Goal: Task Accomplishment & Management: Complete application form

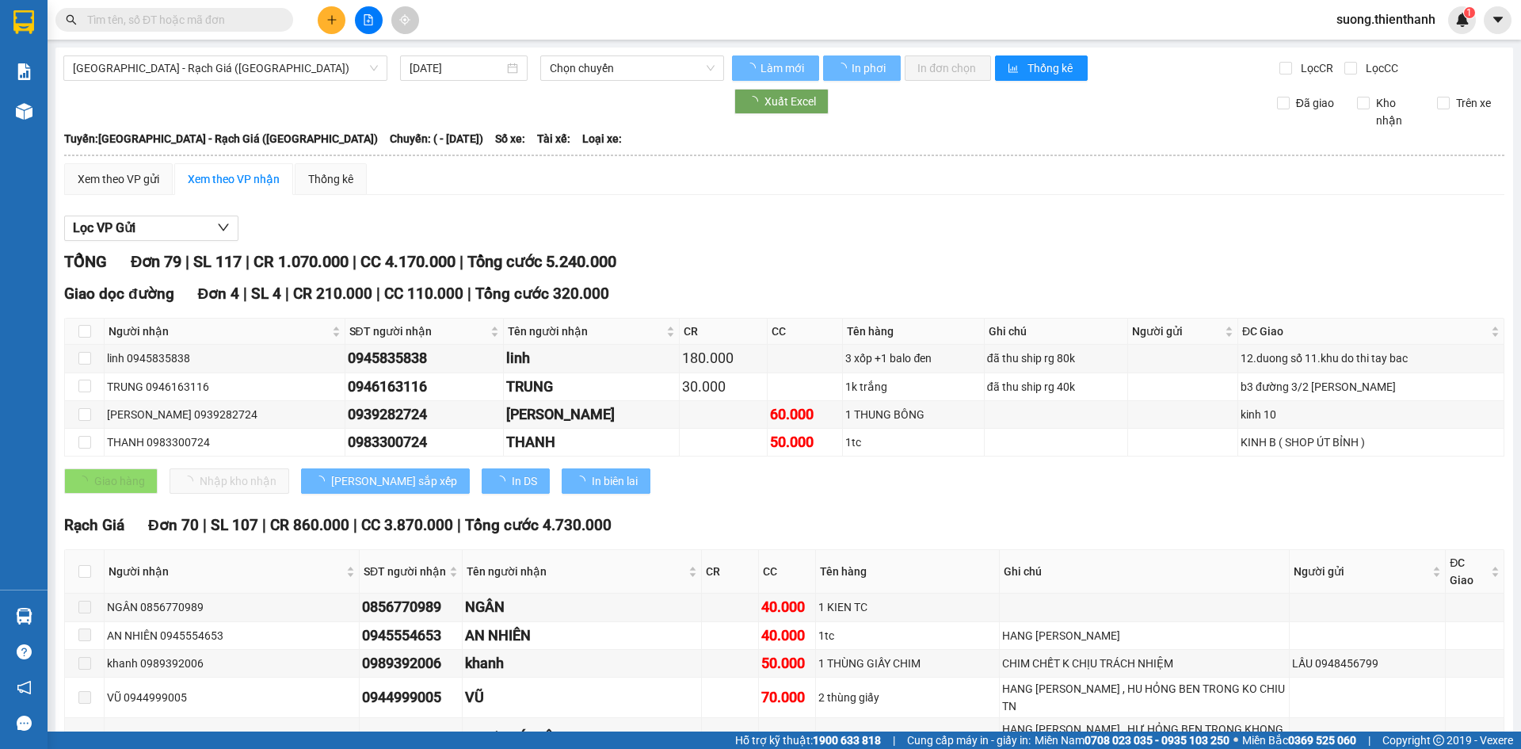
type input "12/01/2025"
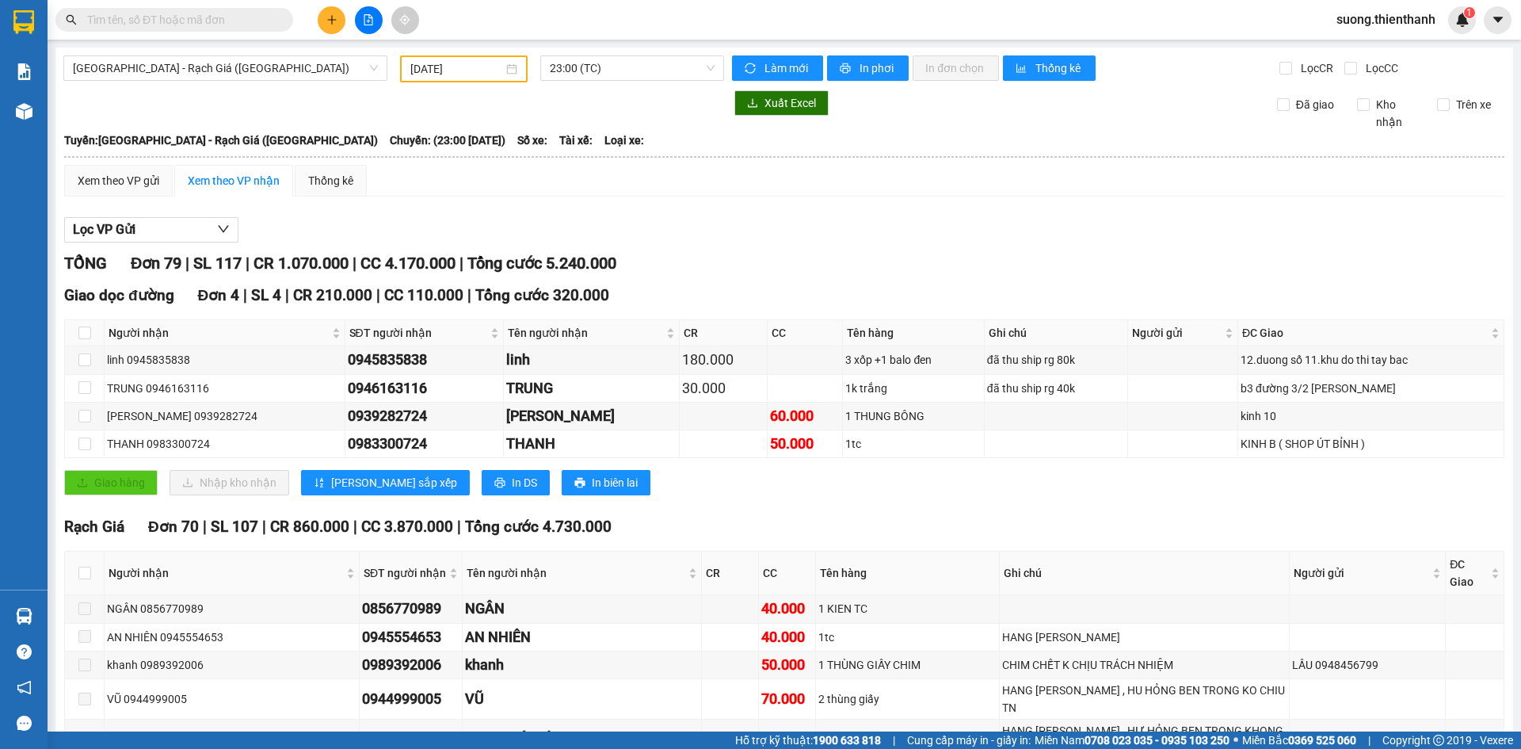
click at [334, 16] on icon "plus" at bounding box center [331, 19] width 11 height 11
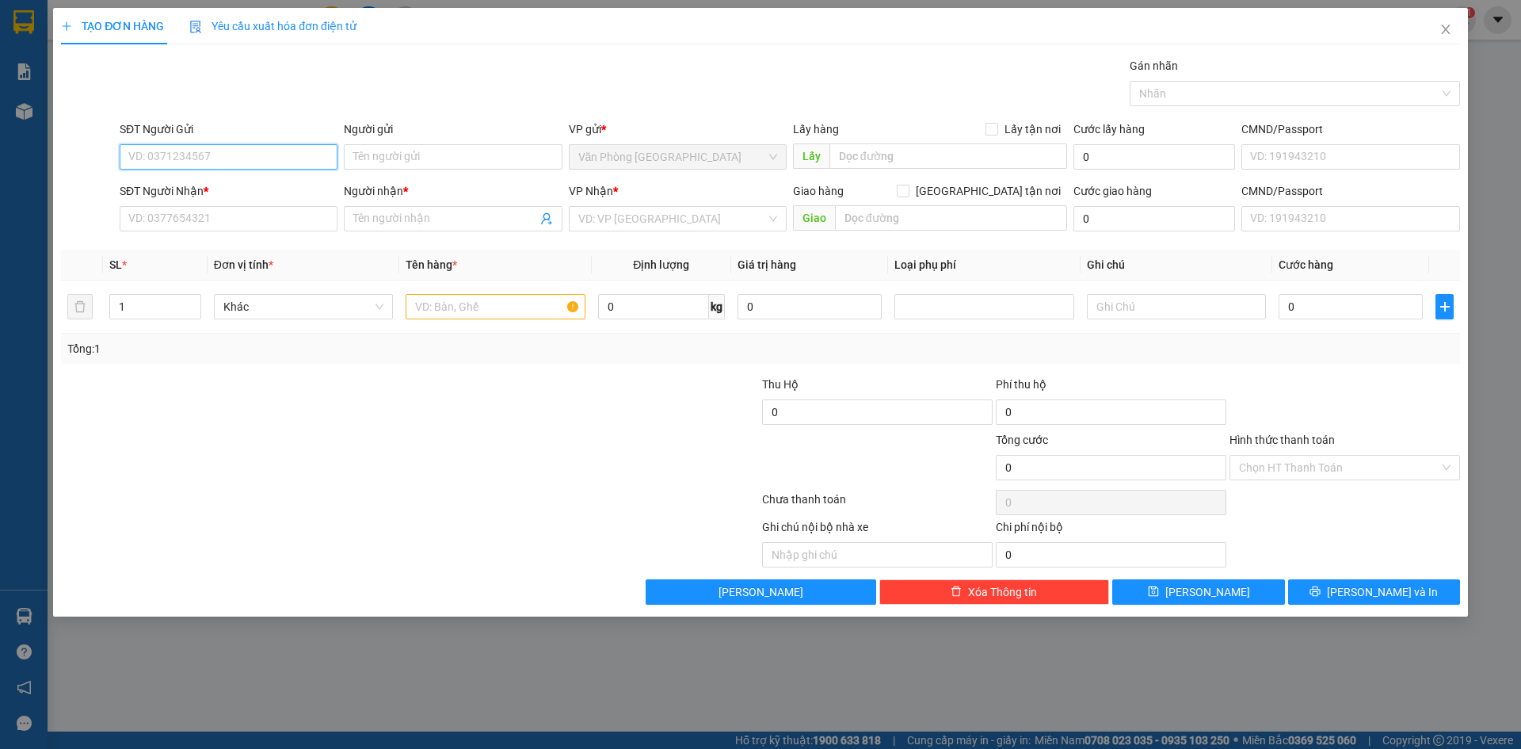
click at [255, 162] on input "SĐT Người Gửi" at bounding box center [229, 156] width 218 height 25
paste input "0859133332"
type input "0859133332"
click at [449, 157] on input "Người gửi" at bounding box center [453, 156] width 218 height 25
type input "n"
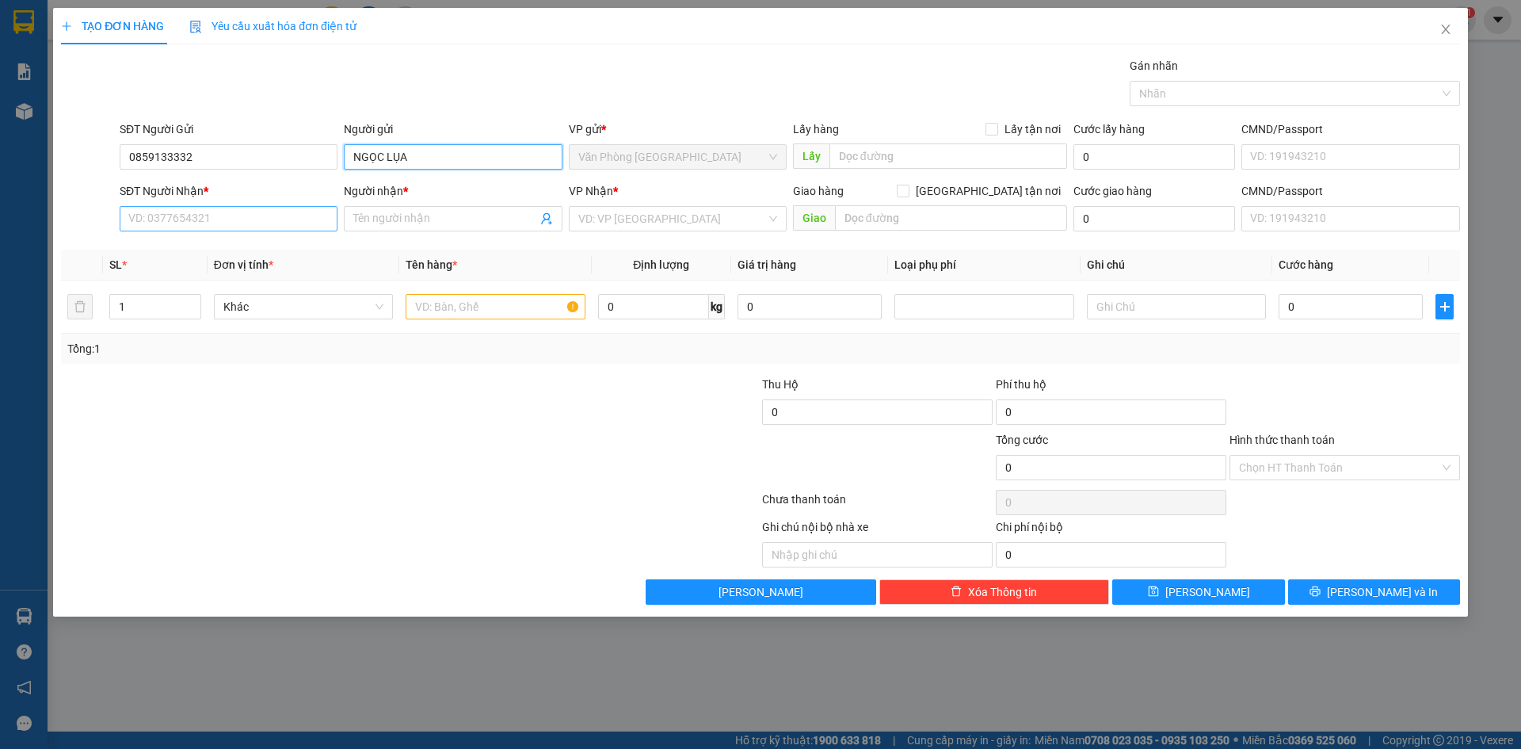
type input "NGỌC LỤA"
click at [238, 219] on input "SĐT Người Nhận *" at bounding box center [229, 218] width 218 height 25
paste input "0948990979"
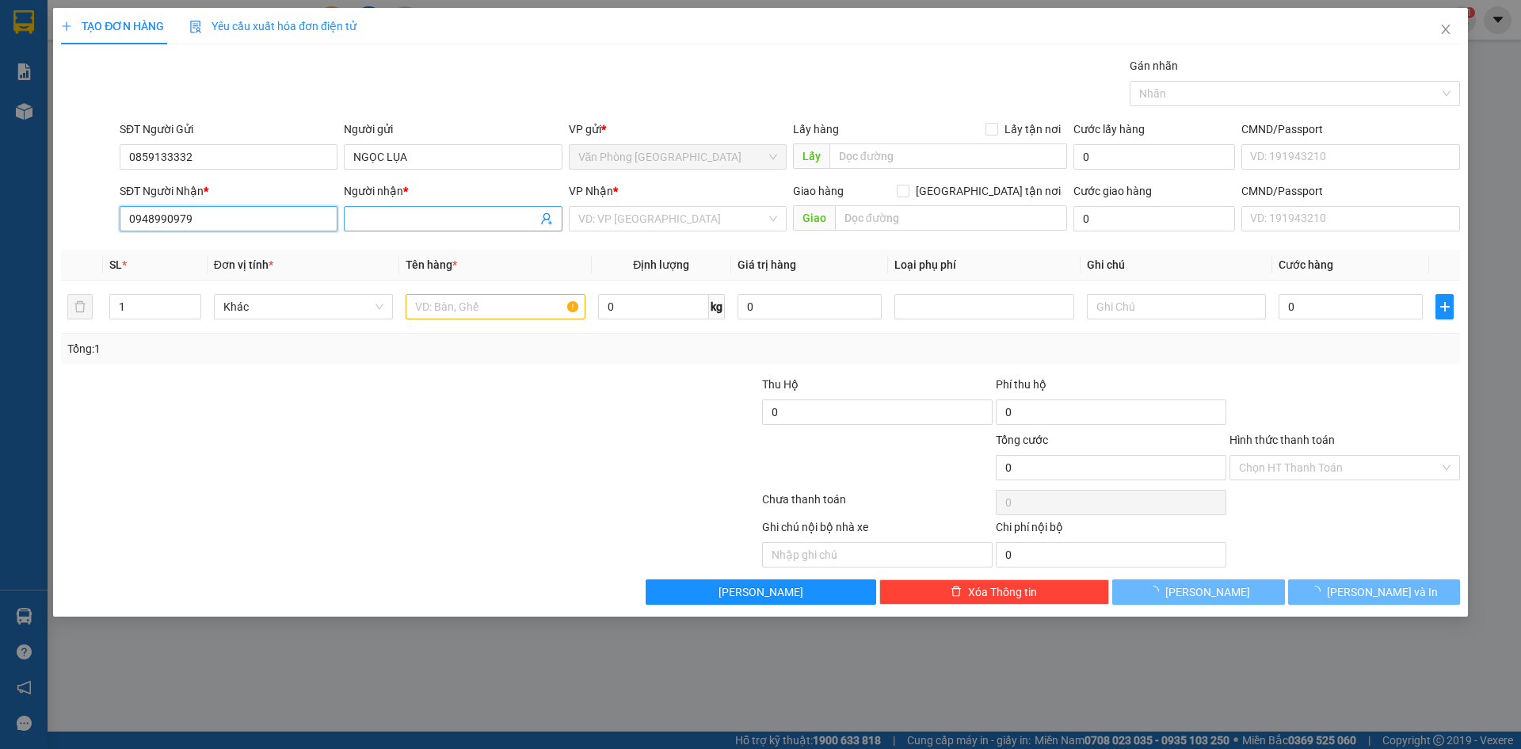
type input "0948990979"
click at [408, 215] on input "Người nhận *" at bounding box center [444, 218] width 183 height 17
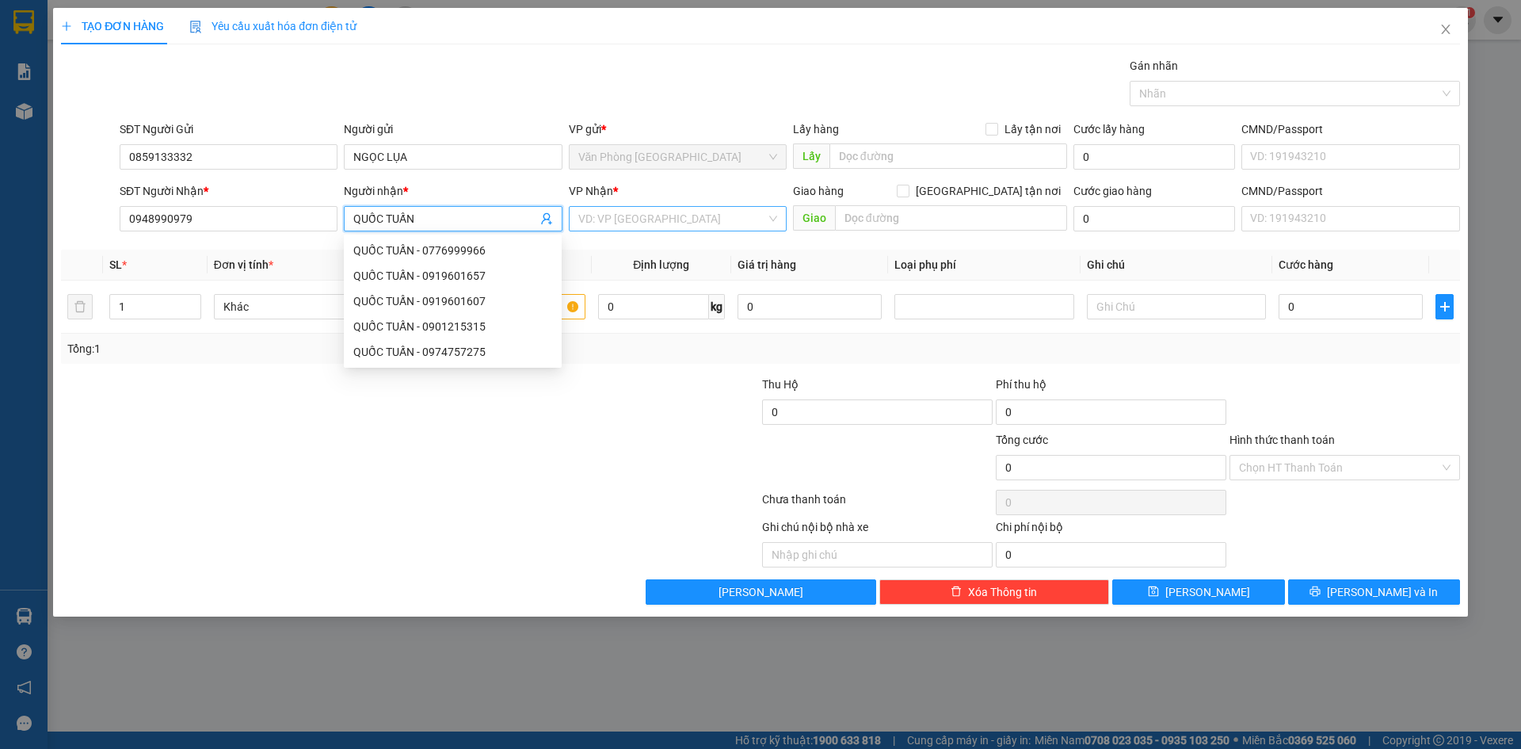
type input "QUỐC TUẤN"
click at [616, 221] on input "search" at bounding box center [672, 219] width 188 height 24
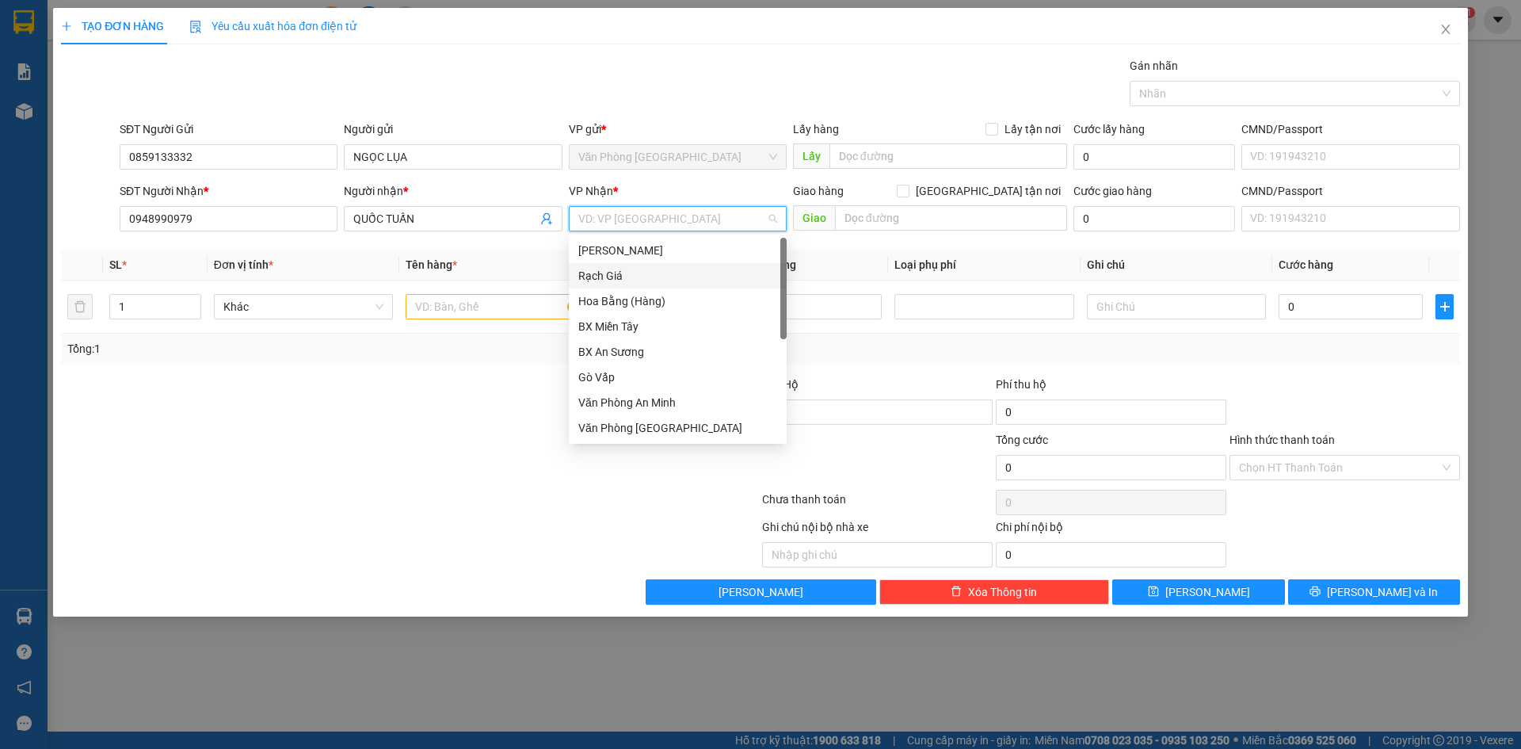
click at [612, 271] on div "Rạch Giá" at bounding box center [677, 275] width 199 height 17
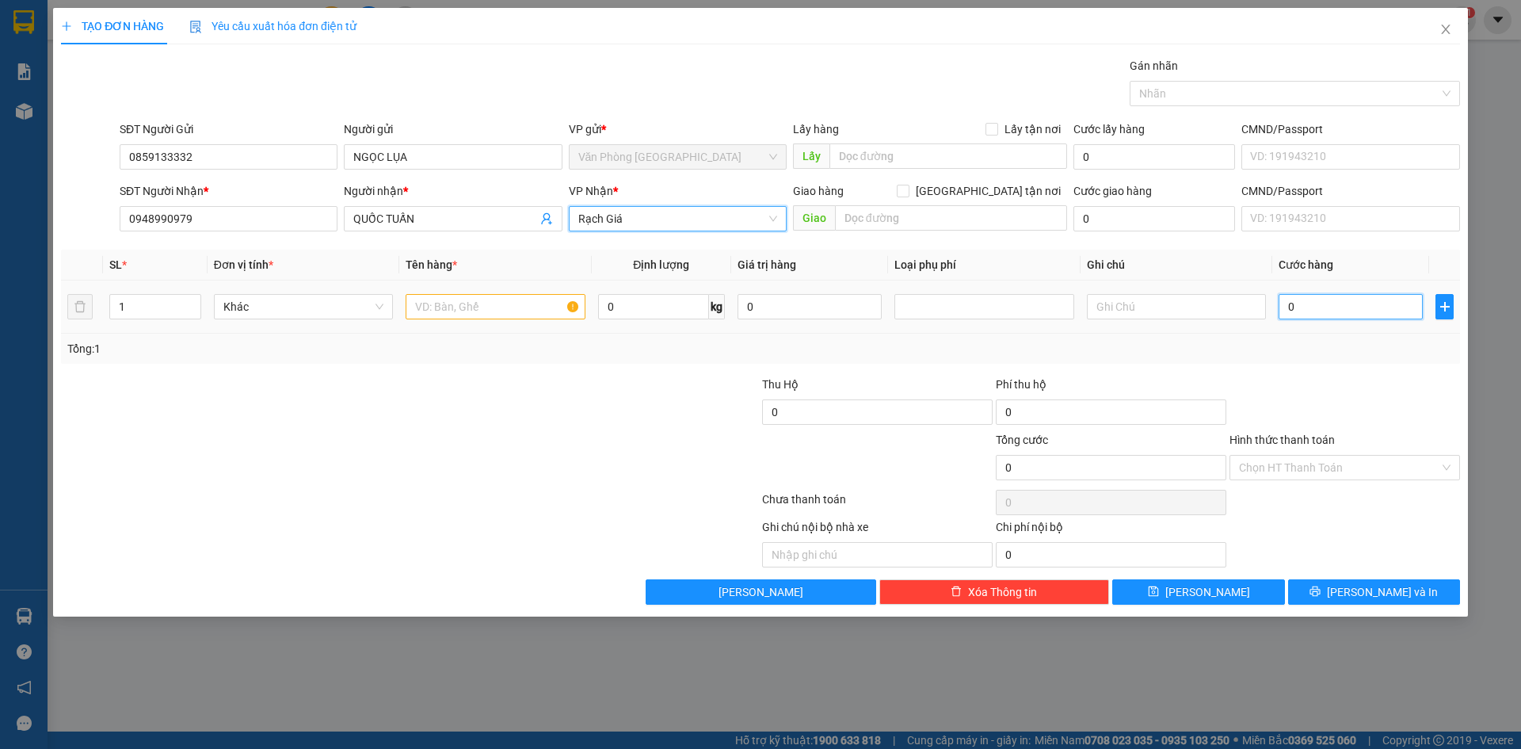
click at [1325, 304] on input "0" at bounding box center [1351, 306] width 144 height 25
click at [425, 310] on input "text" at bounding box center [495, 306] width 179 height 25
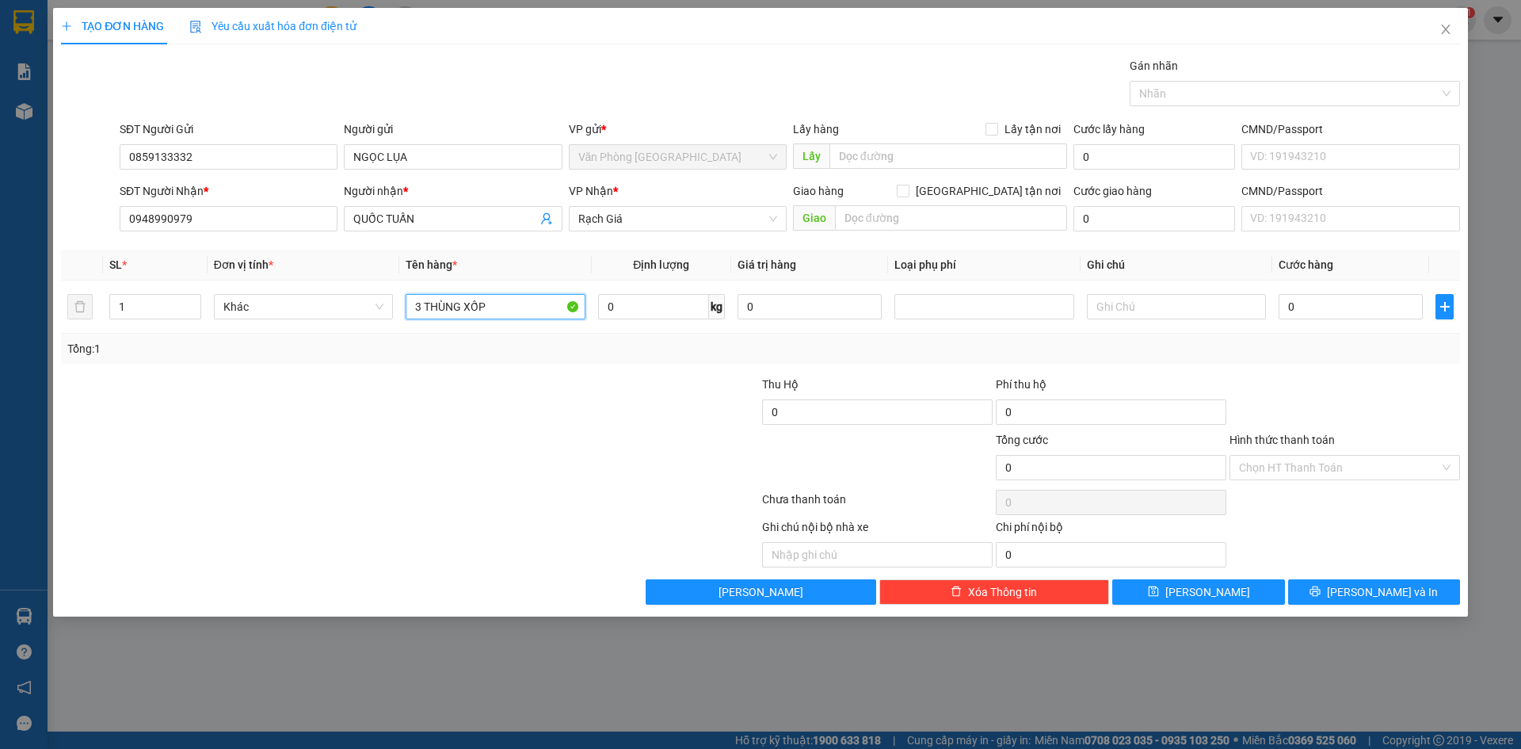
type input "3 THÙNG XỐP"
click at [1336, 315] on input "0" at bounding box center [1351, 306] width 144 height 25
type input "009"
type input "9"
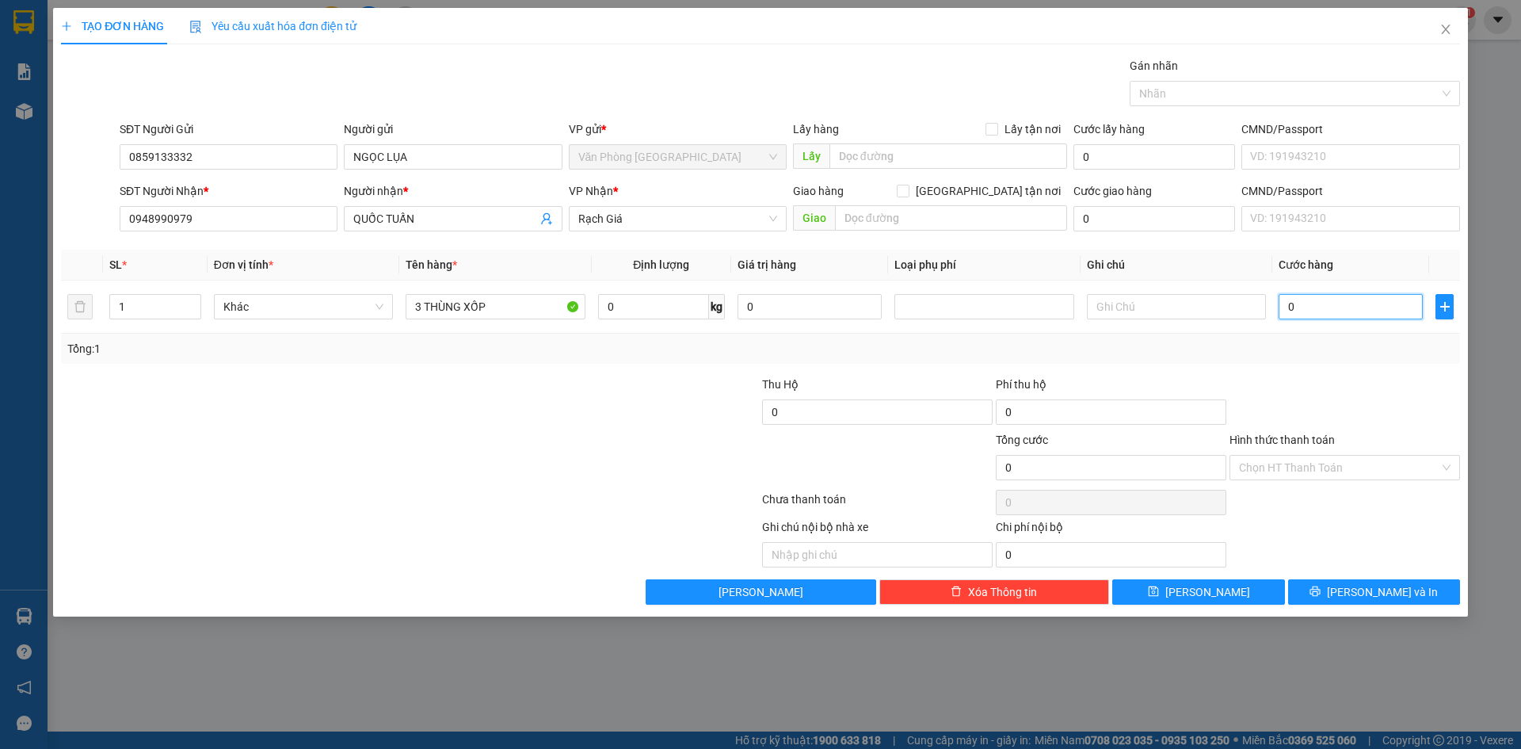
type input "9"
type input "0.090"
type input "90"
type input "00.900"
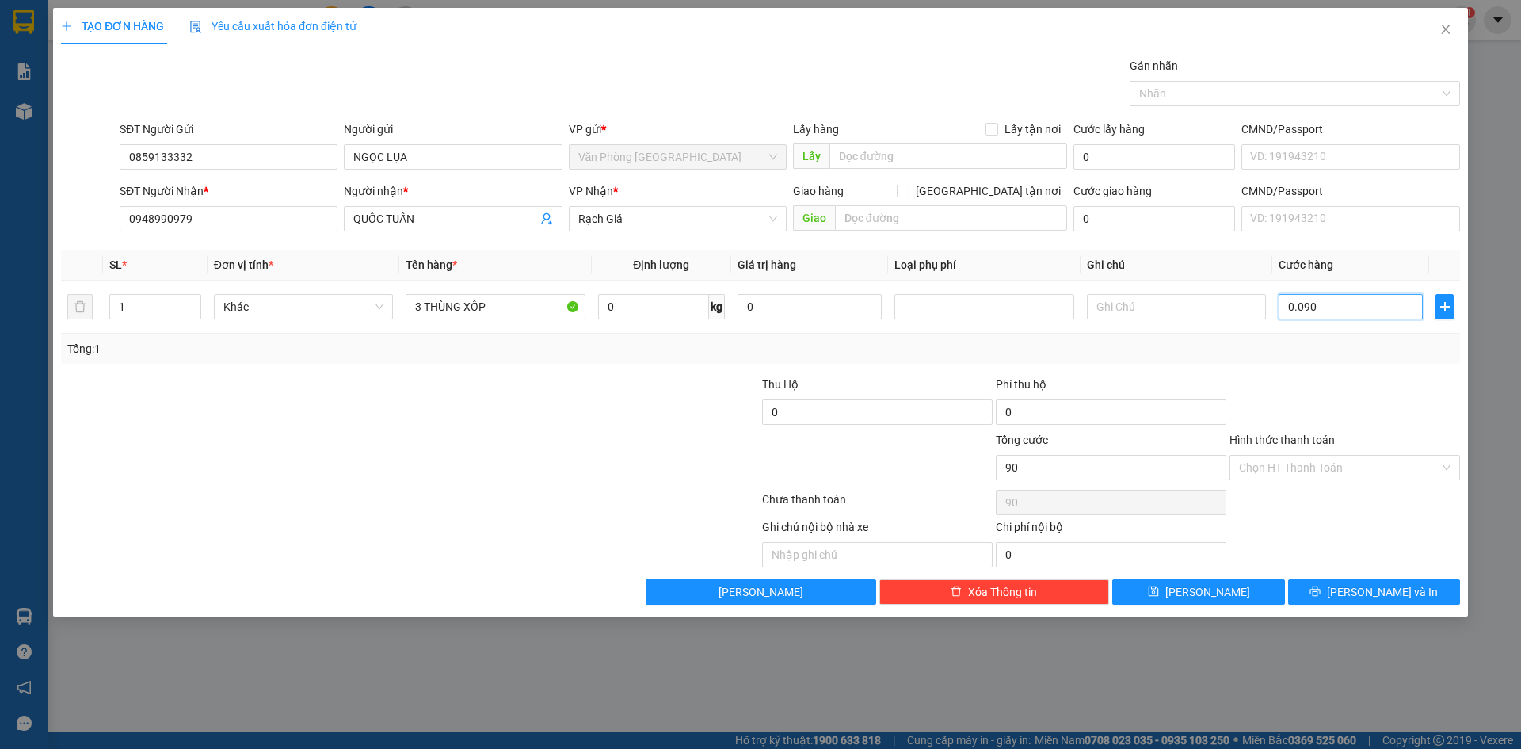
type input "900"
type input "0.009.000"
type input "9.000"
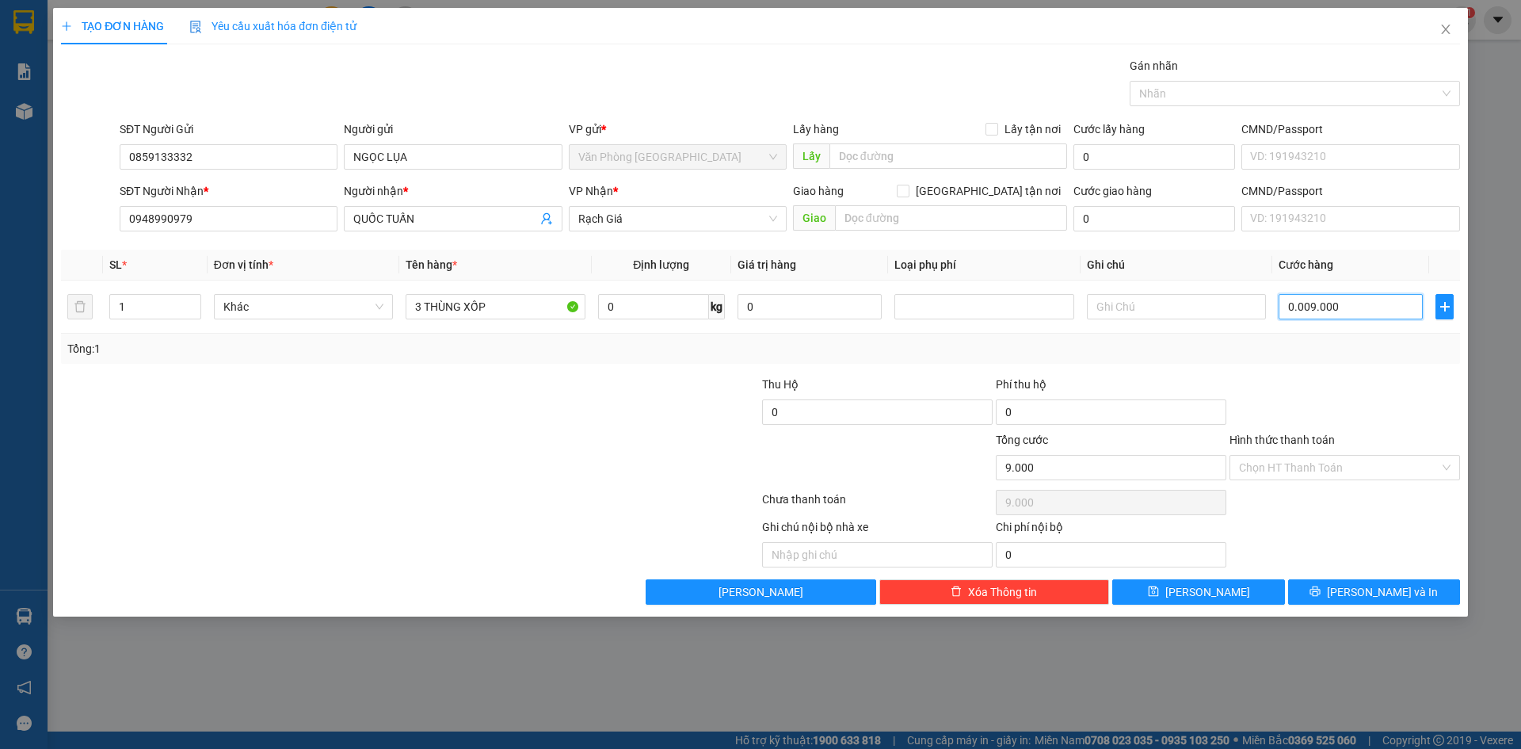
type input "000.090.000"
type input "90.000"
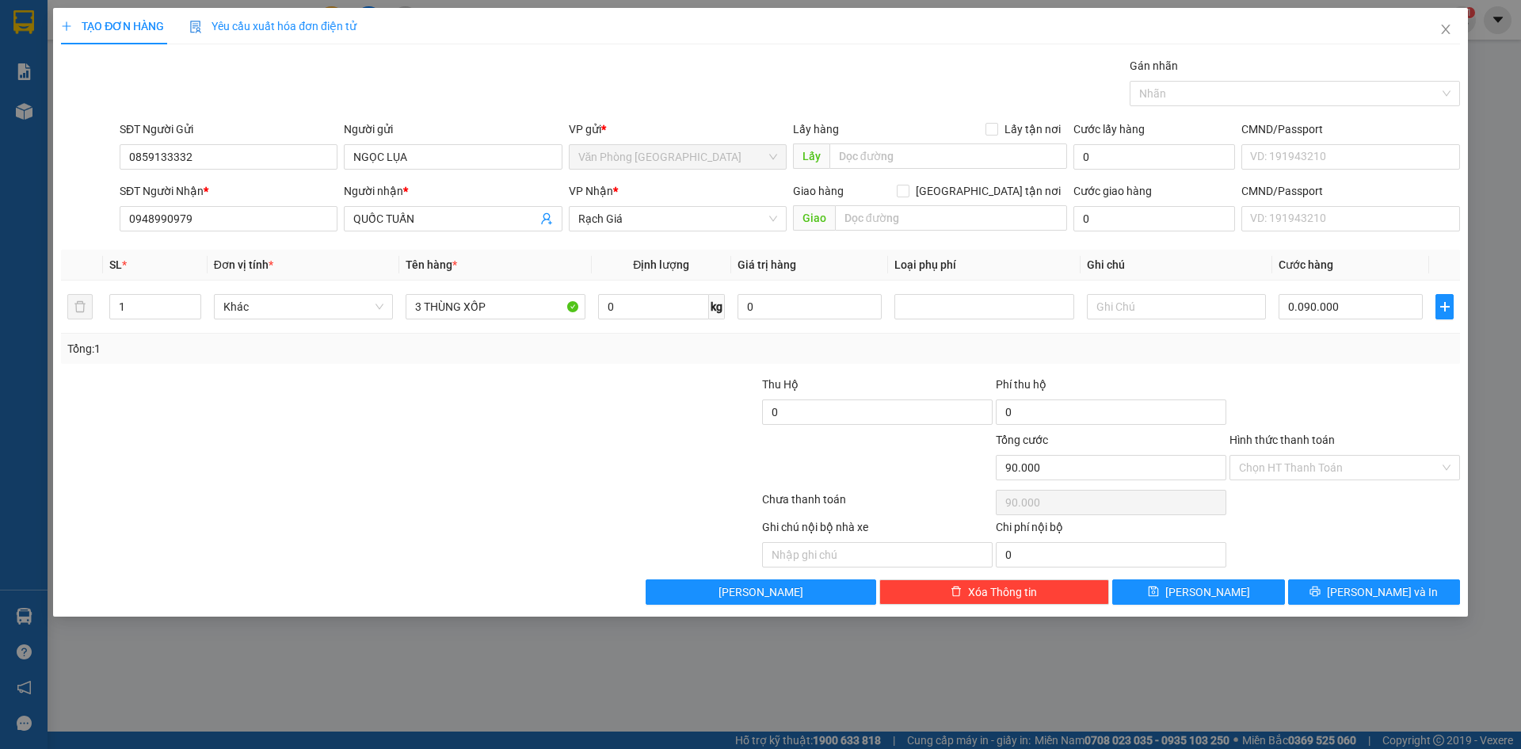
type input "90.000"
click at [1386, 400] on div at bounding box center [1345, 403] width 234 height 55
click at [1226, 594] on button "[PERSON_NAME]" at bounding box center [1198, 591] width 172 height 25
type input "0"
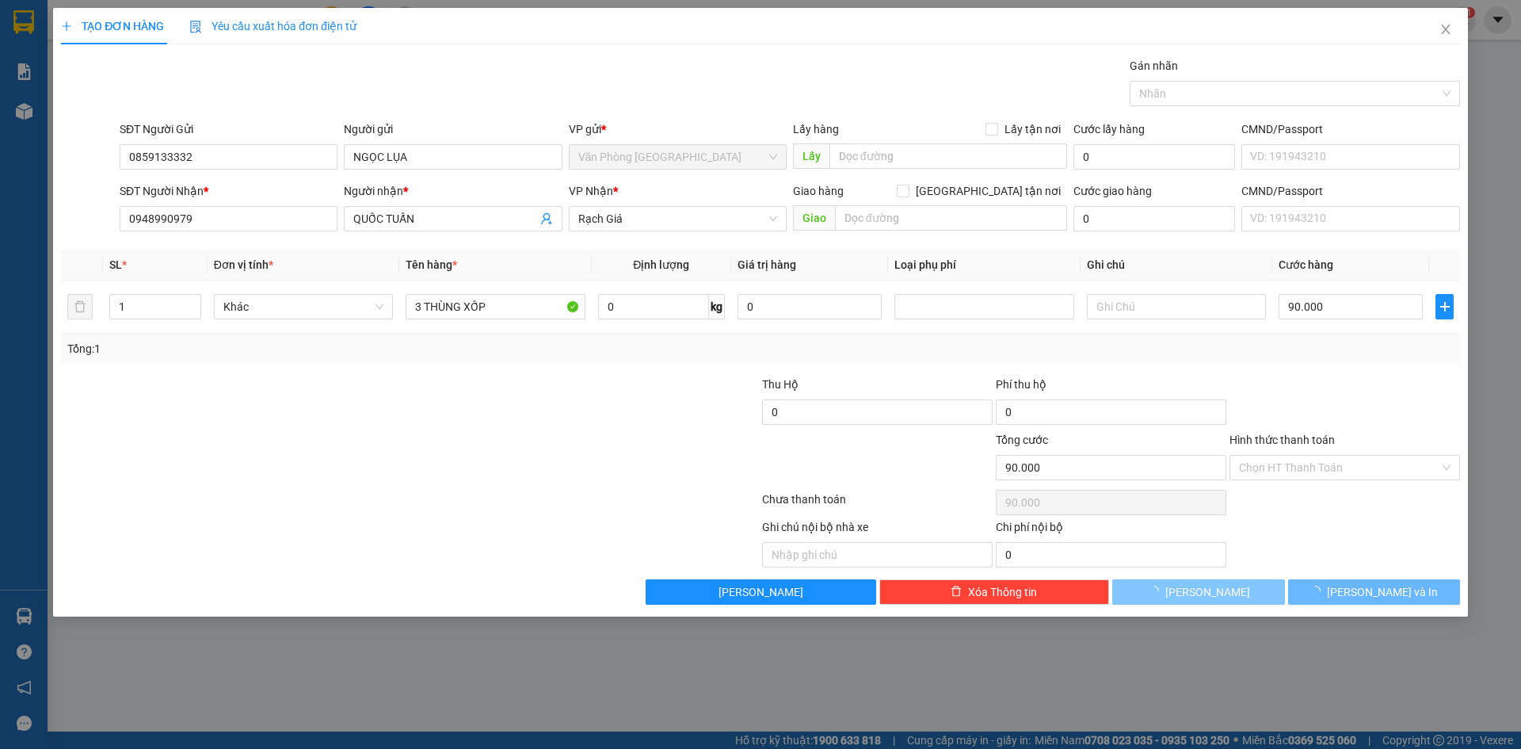
type input "0"
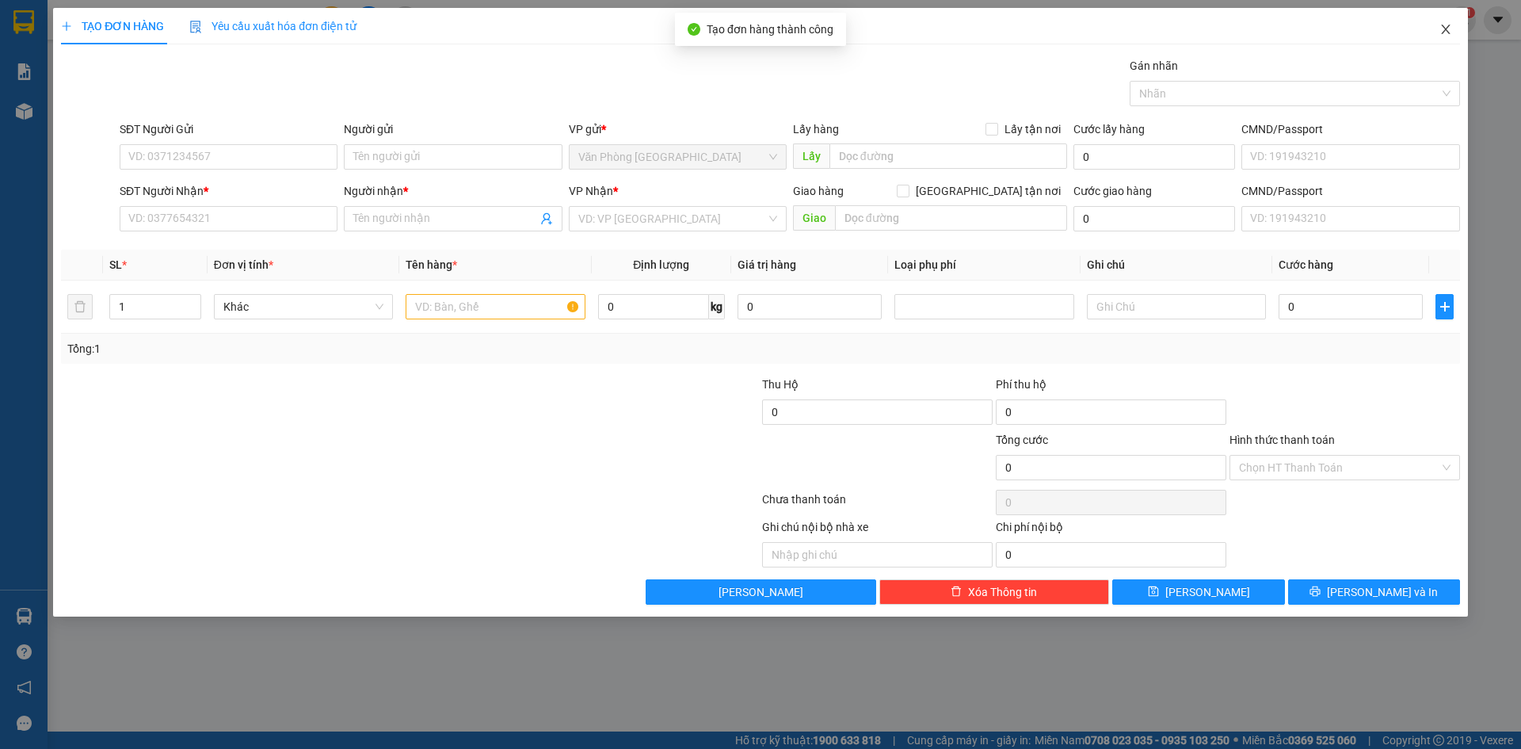
click at [1440, 25] on icon "close" at bounding box center [1446, 29] width 13 height 13
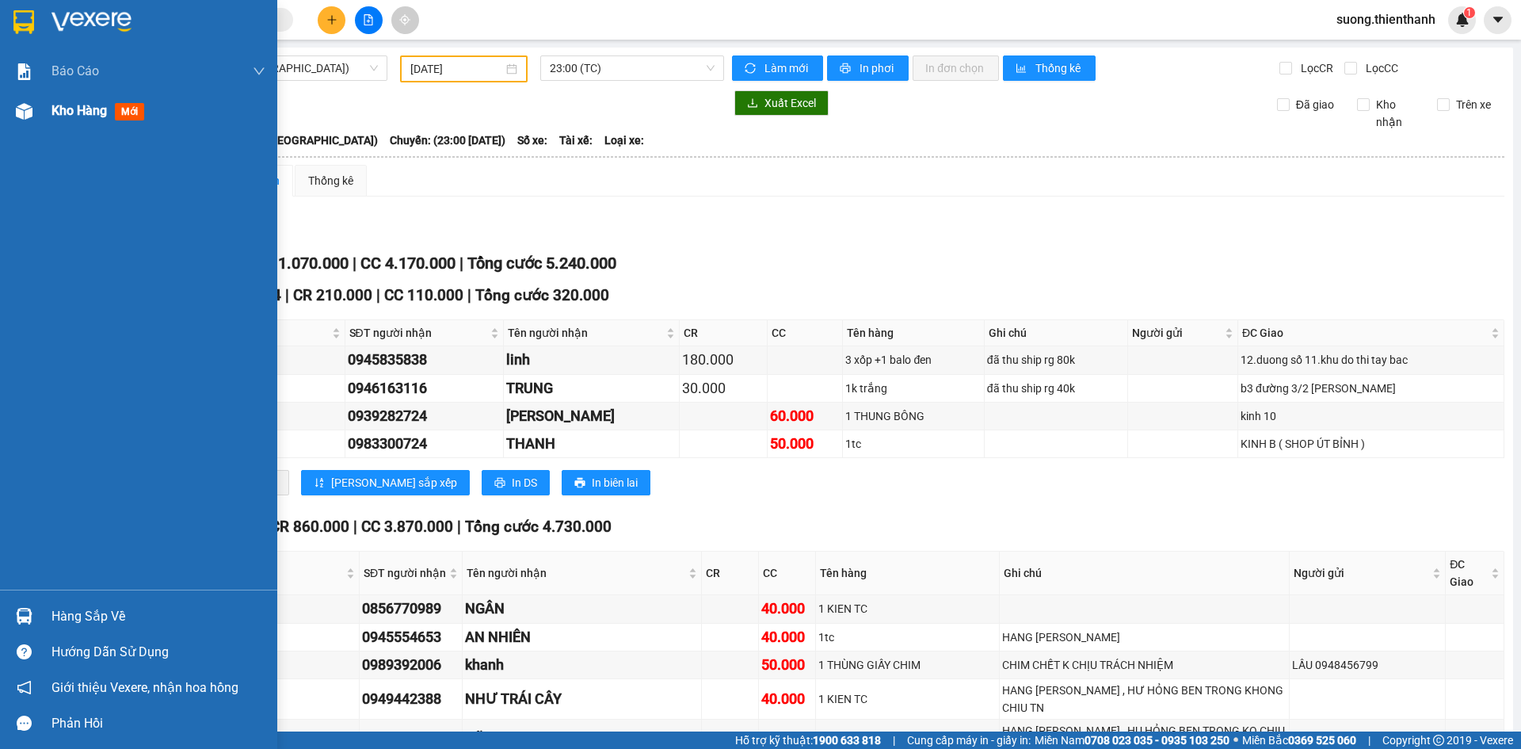
click at [23, 120] on div at bounding box center [24, 111] width 28 height 28
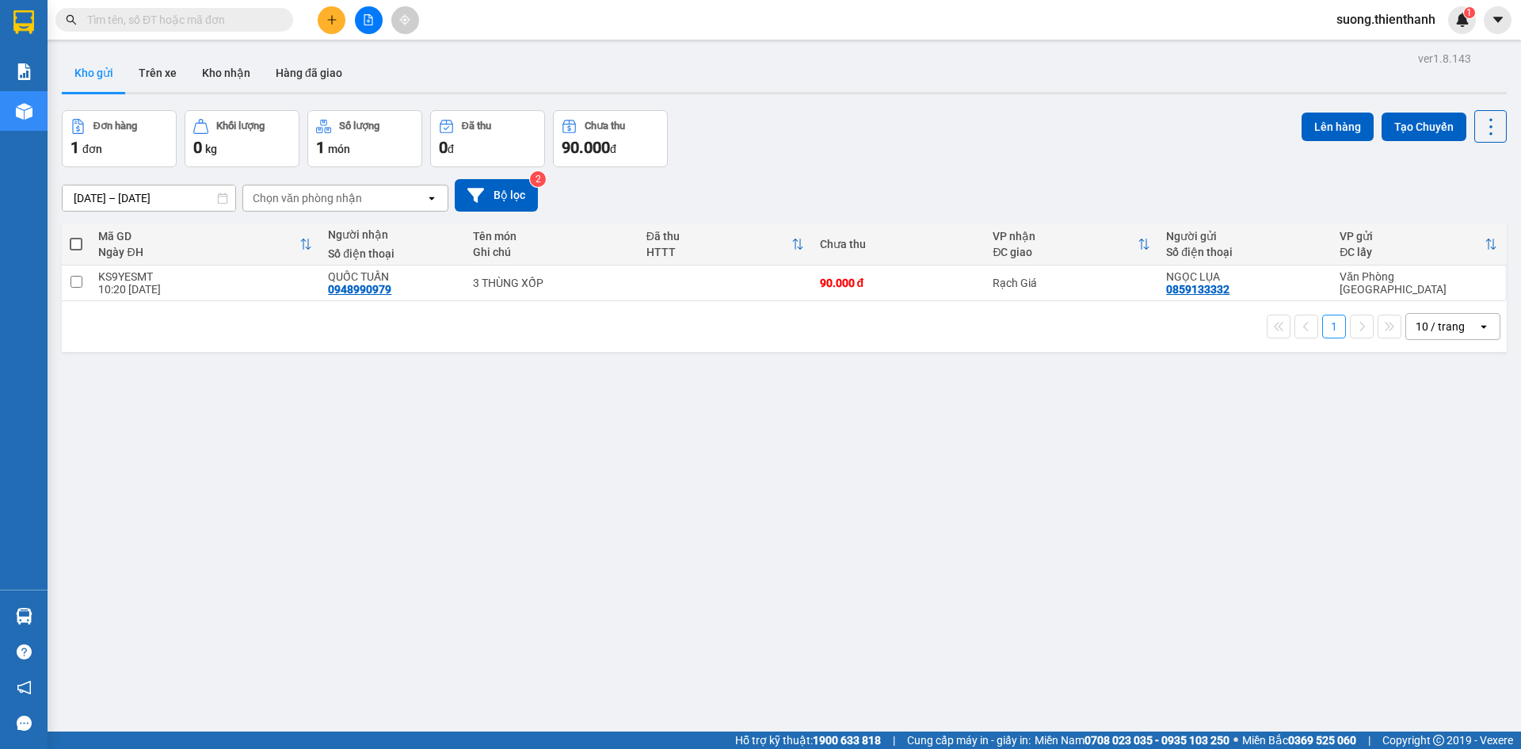
click at [78, 245] on span at bounding box center [76, 244] width 13 height 13
click at [76, 236] on input "checkbox" at bounding box center [76, 236] width 0 height 0
checkbox input "true"
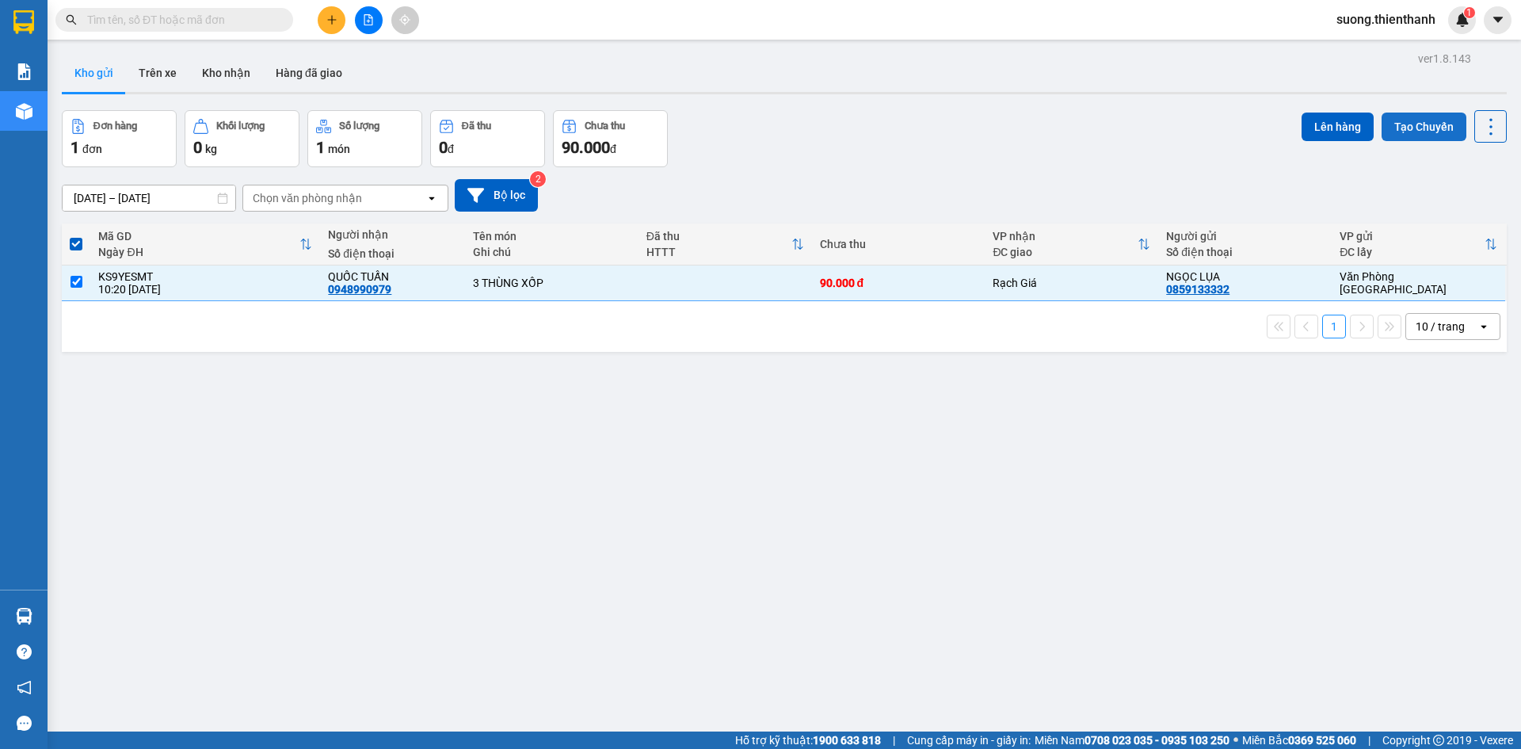
click at [1397, 127] on button "Tạo Chuyến" at bounding box center [1424, 127] width 85 height 29
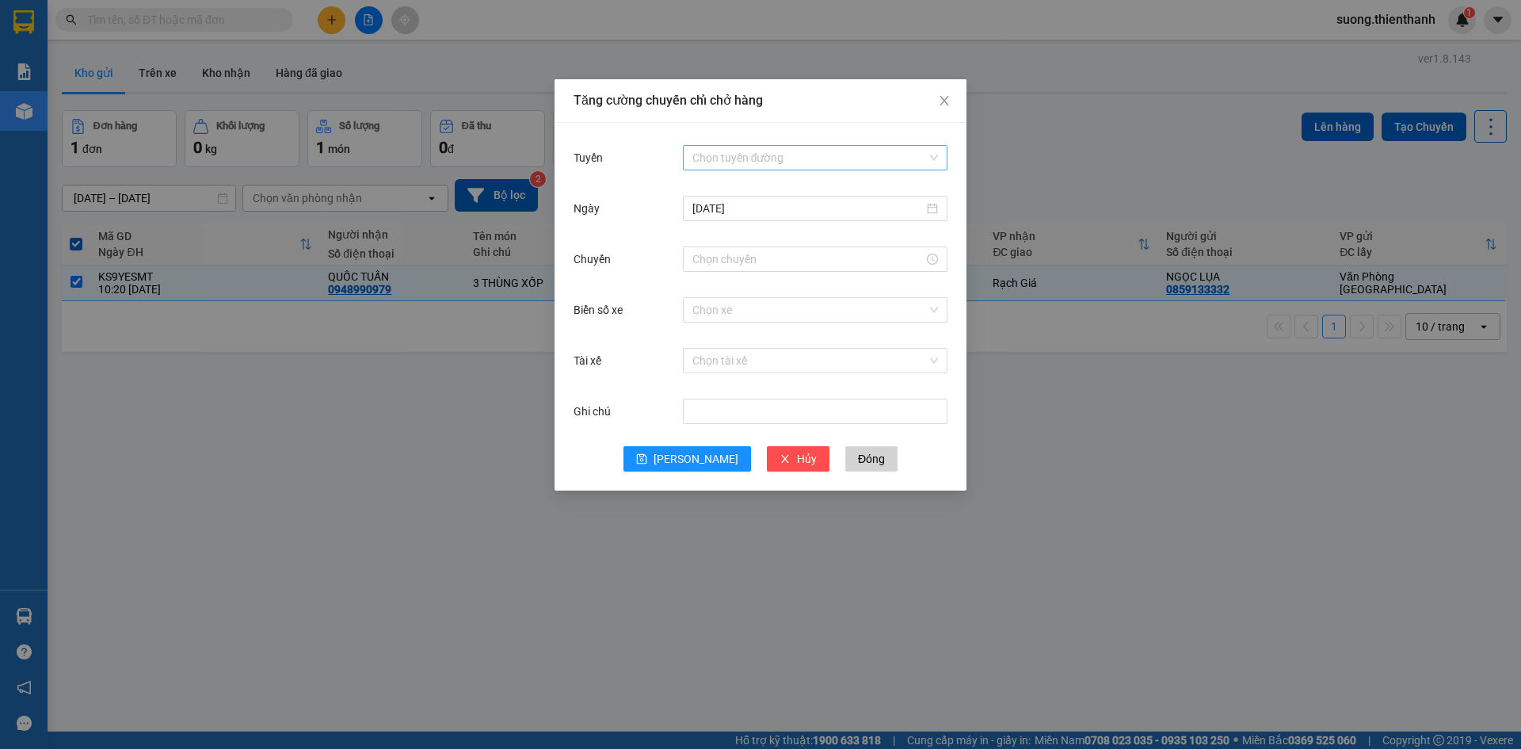
click at [707, 151] on input "Tuyến" at bounding box center [809, 158] width 235 height 24
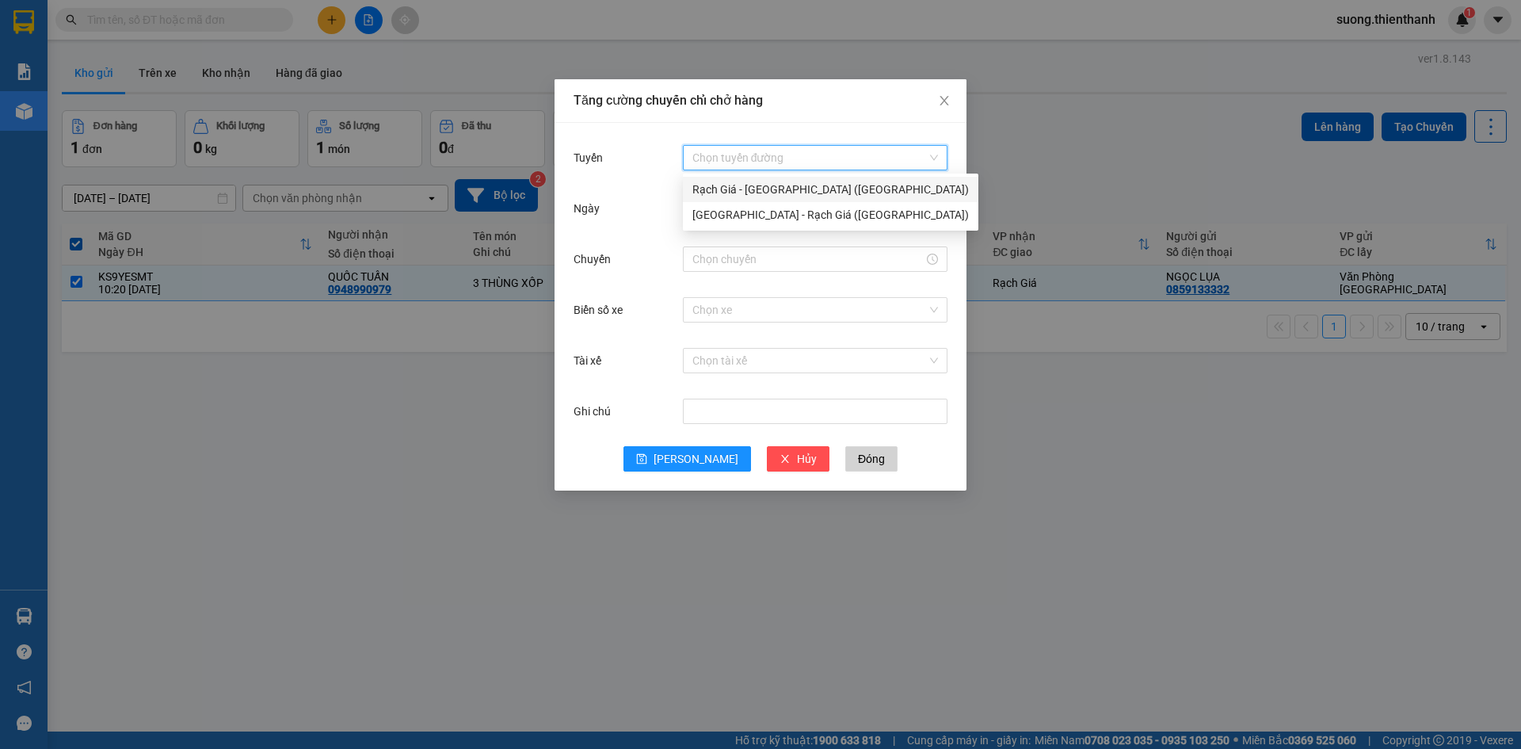
click at [720, 186] on div "Rạch Giá - [GEOGRAPHIC_DATA] ([GEOGRAPHIC_DATA])" at bounding box center [830, 189] width 276 height 17
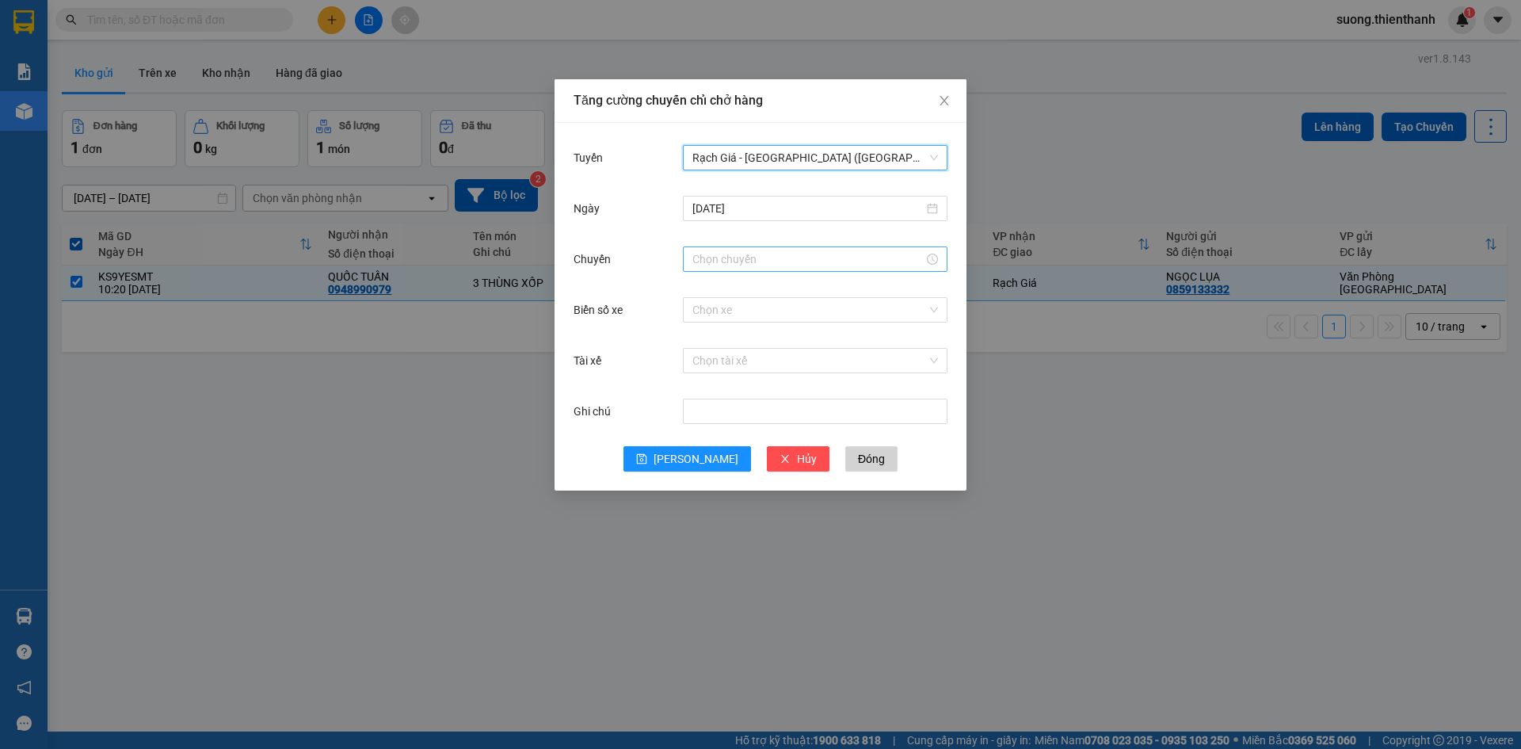
click at [731, 263] on input "Chuyến" at bounding box center [807, 258] width 231 height 17
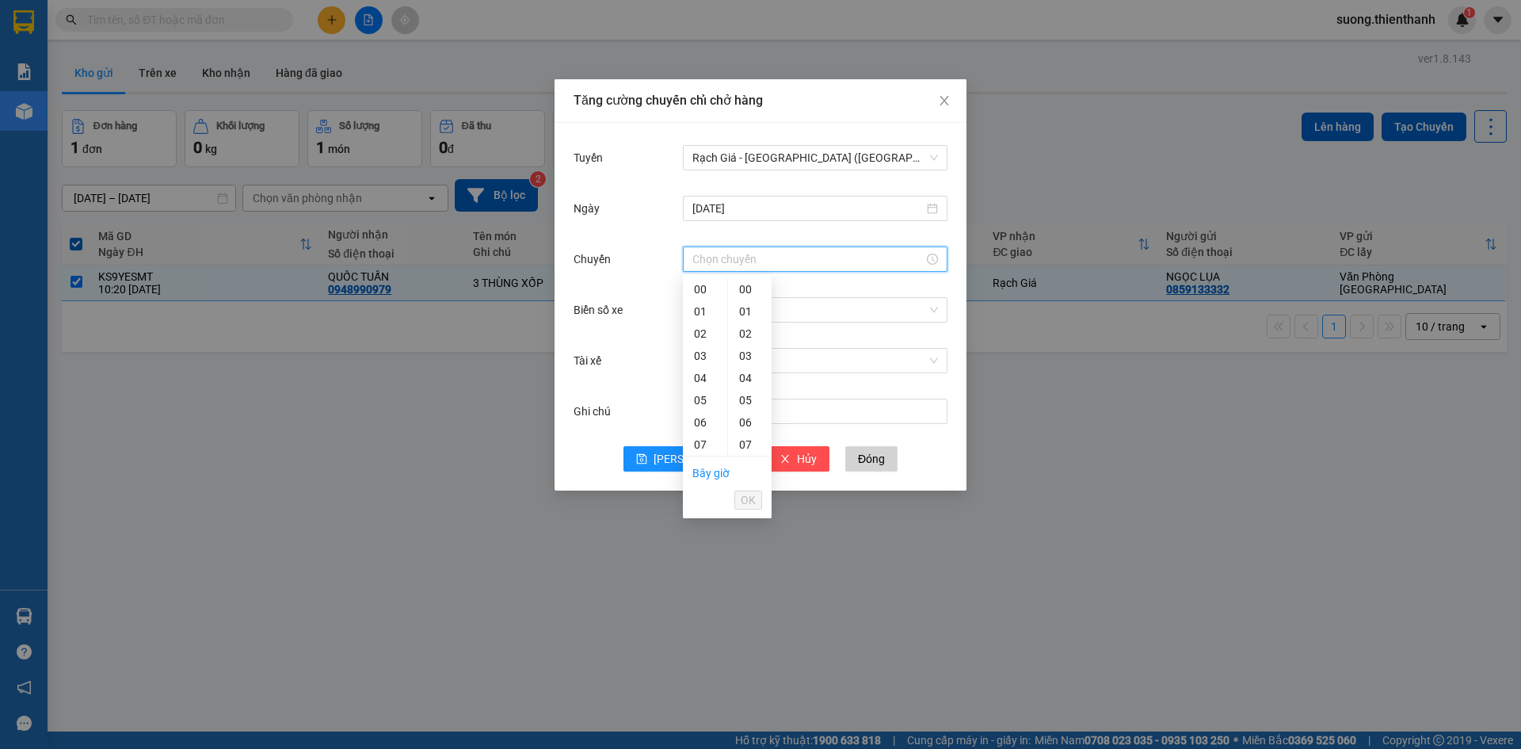
scroll to position [79, 0]
click at [701, 359] on div "13" at bounding box center [705, 363] width 44 height 22
type input "13:00"
click at [749, 502] on span "OK" at bounding box center [748, 499] width 15 height 17
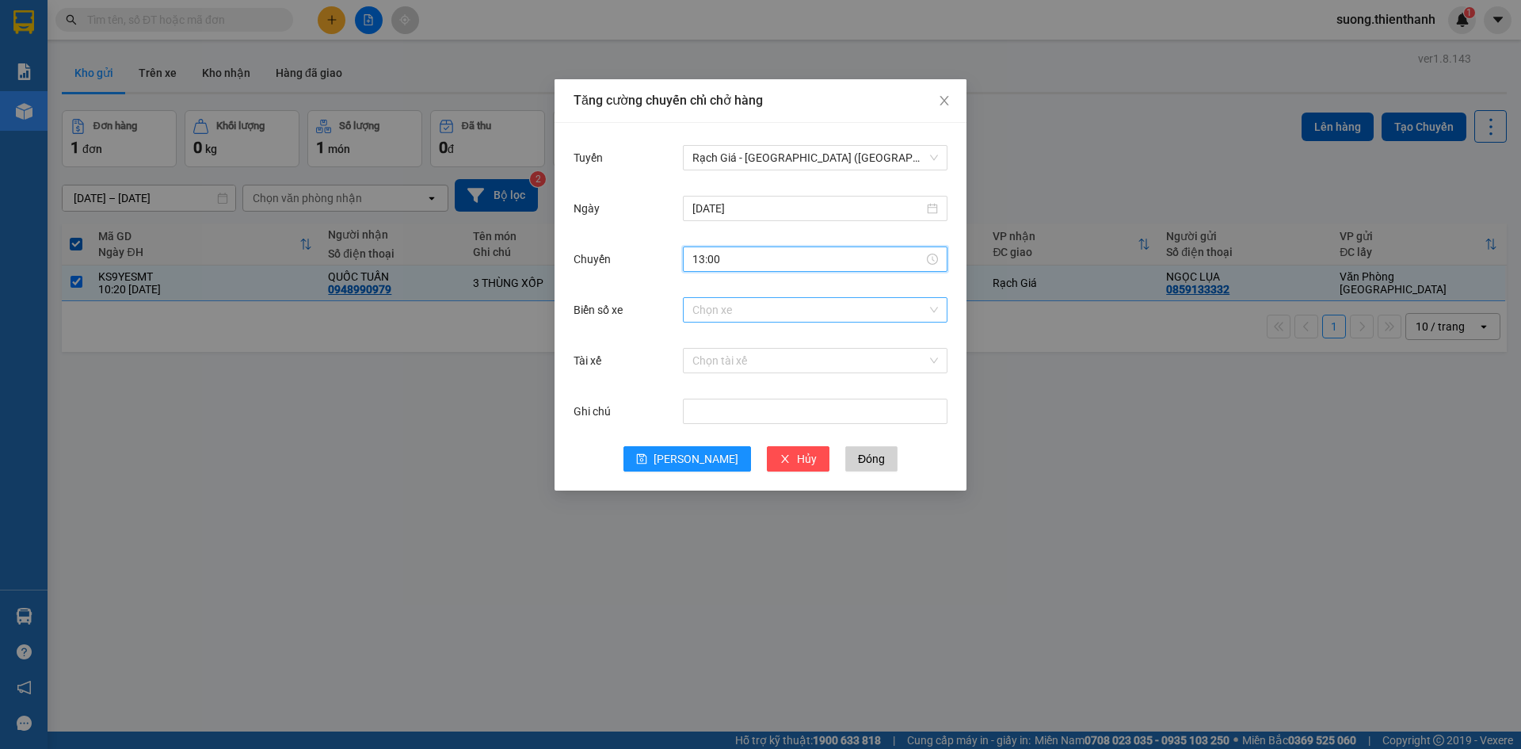
click at [742, 321] on input "Biển số xe" at bounding box center [809, 310] width 235 height 24
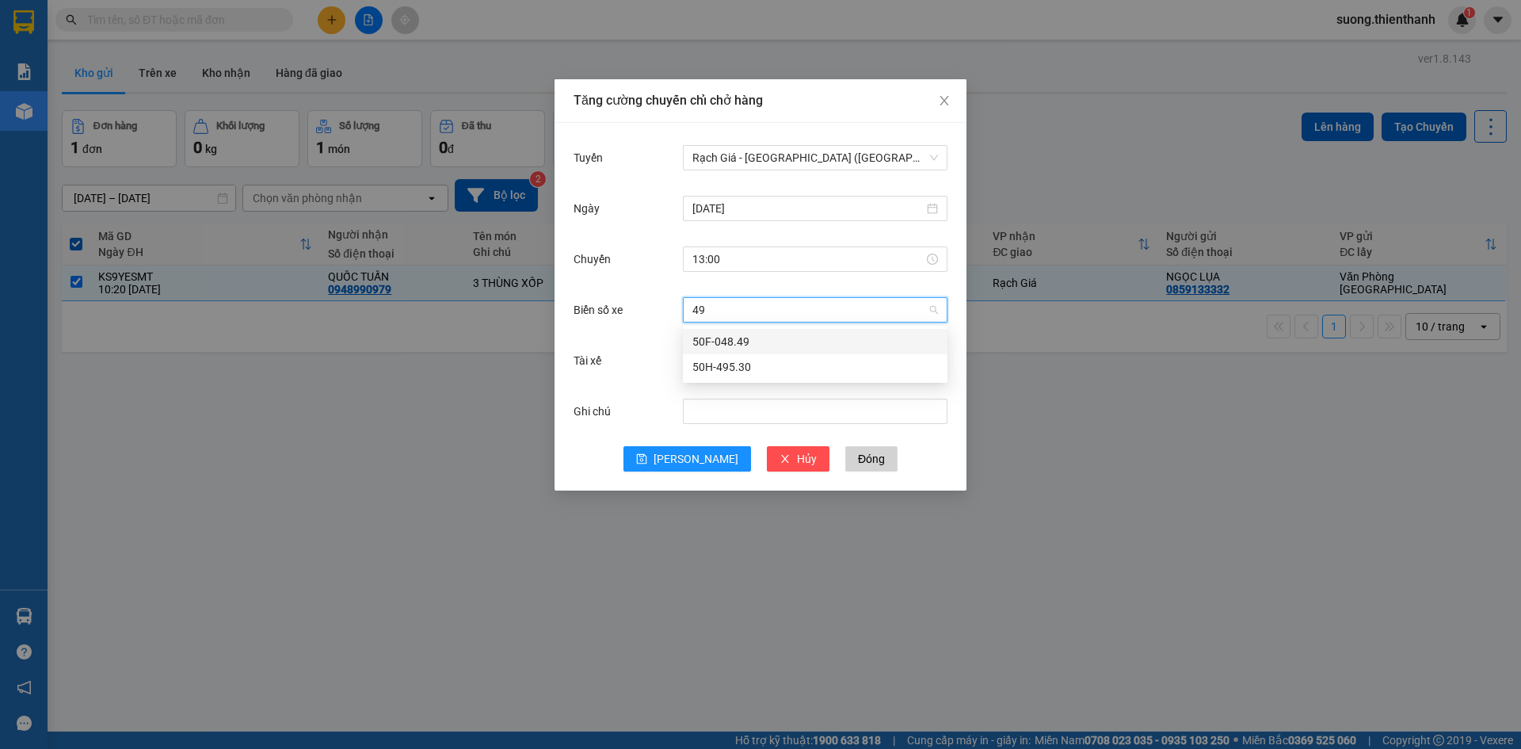
type input "49"
click at [725, 303] on input "Biển số xe" at bounding box center [809, 310] width 235 height 24
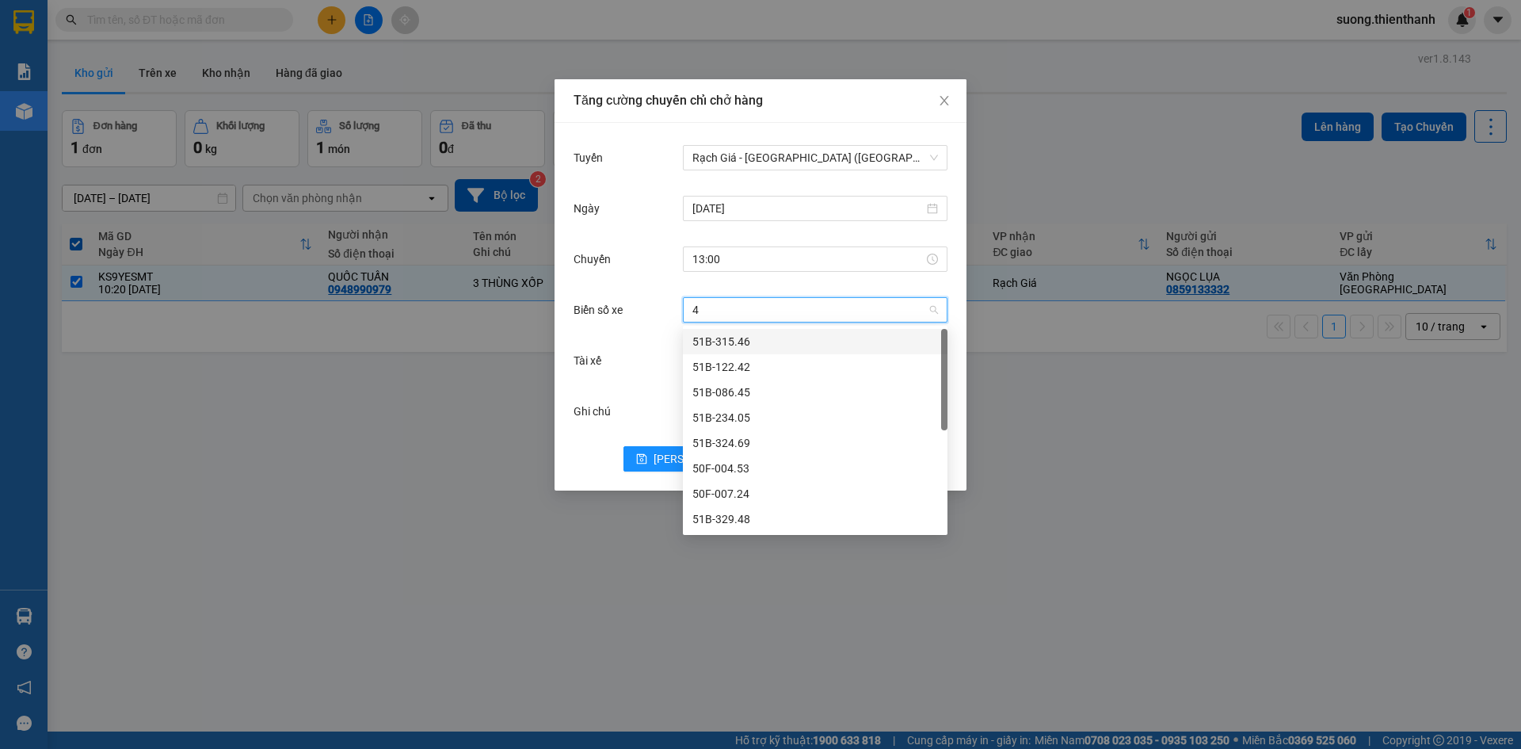
type input "49"
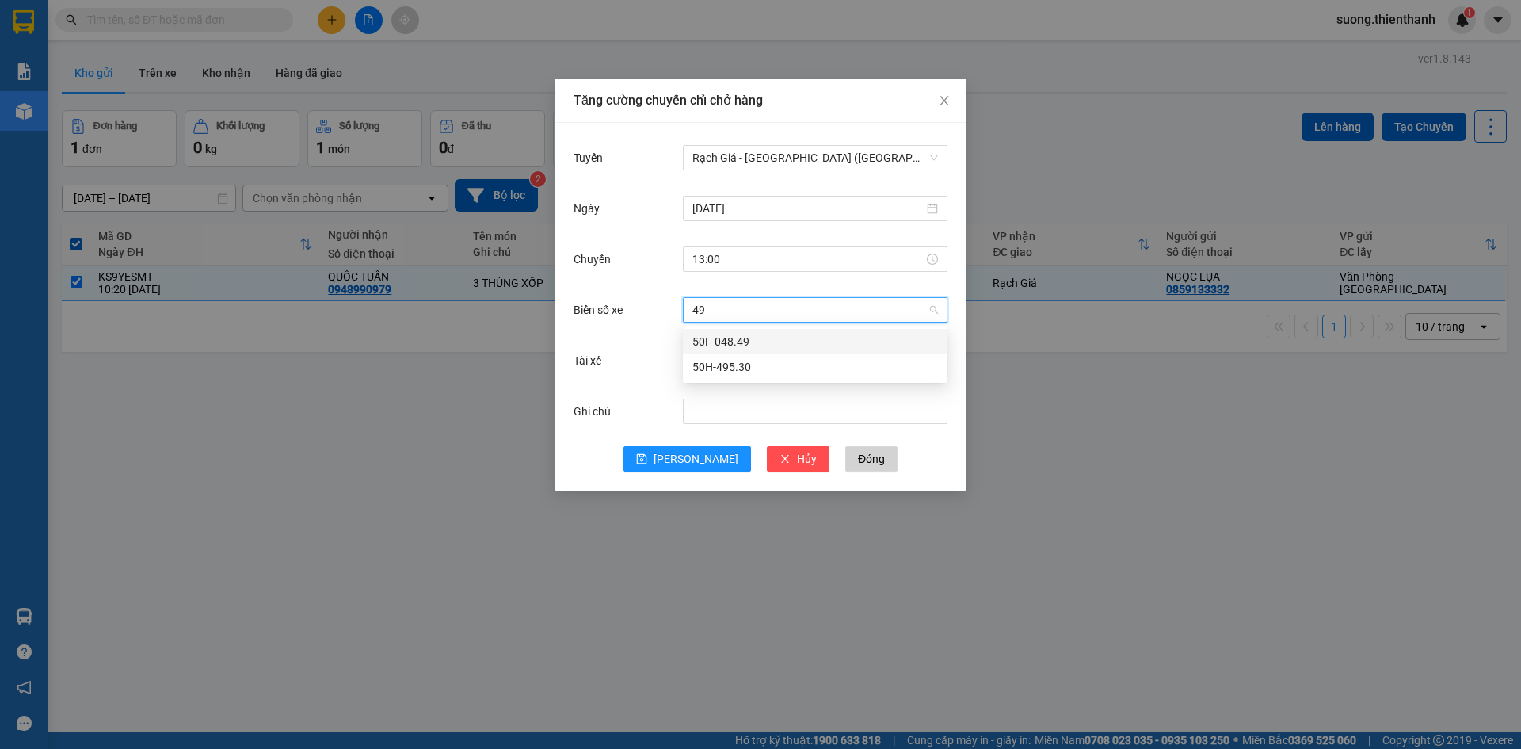
click at [749, 344] on div "50F-048.49" at bounding box center [815, 341] width 246 height 17
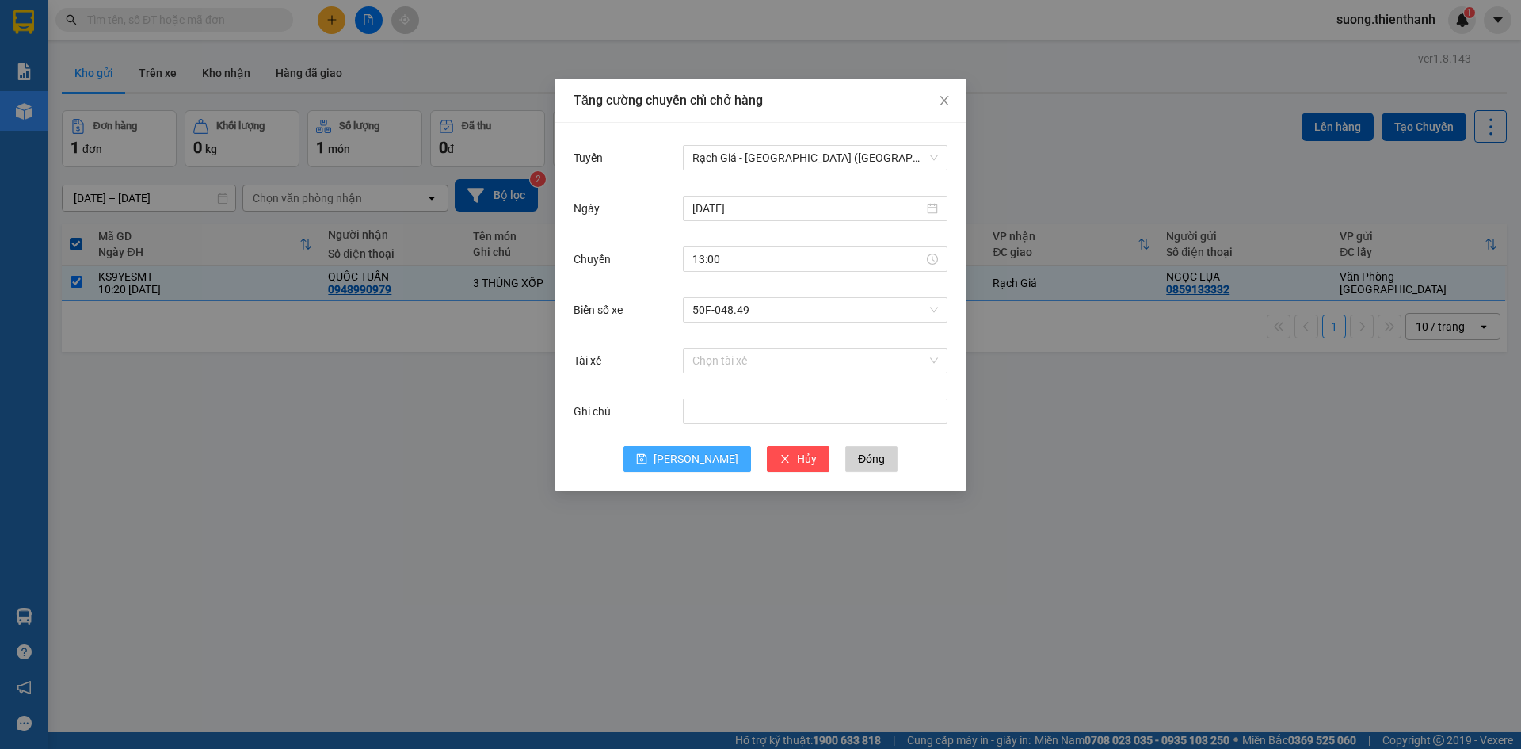
click at [693, 459] on span "[PERSON_NAME]" at bounding box center [696, 458] width 85 height 17
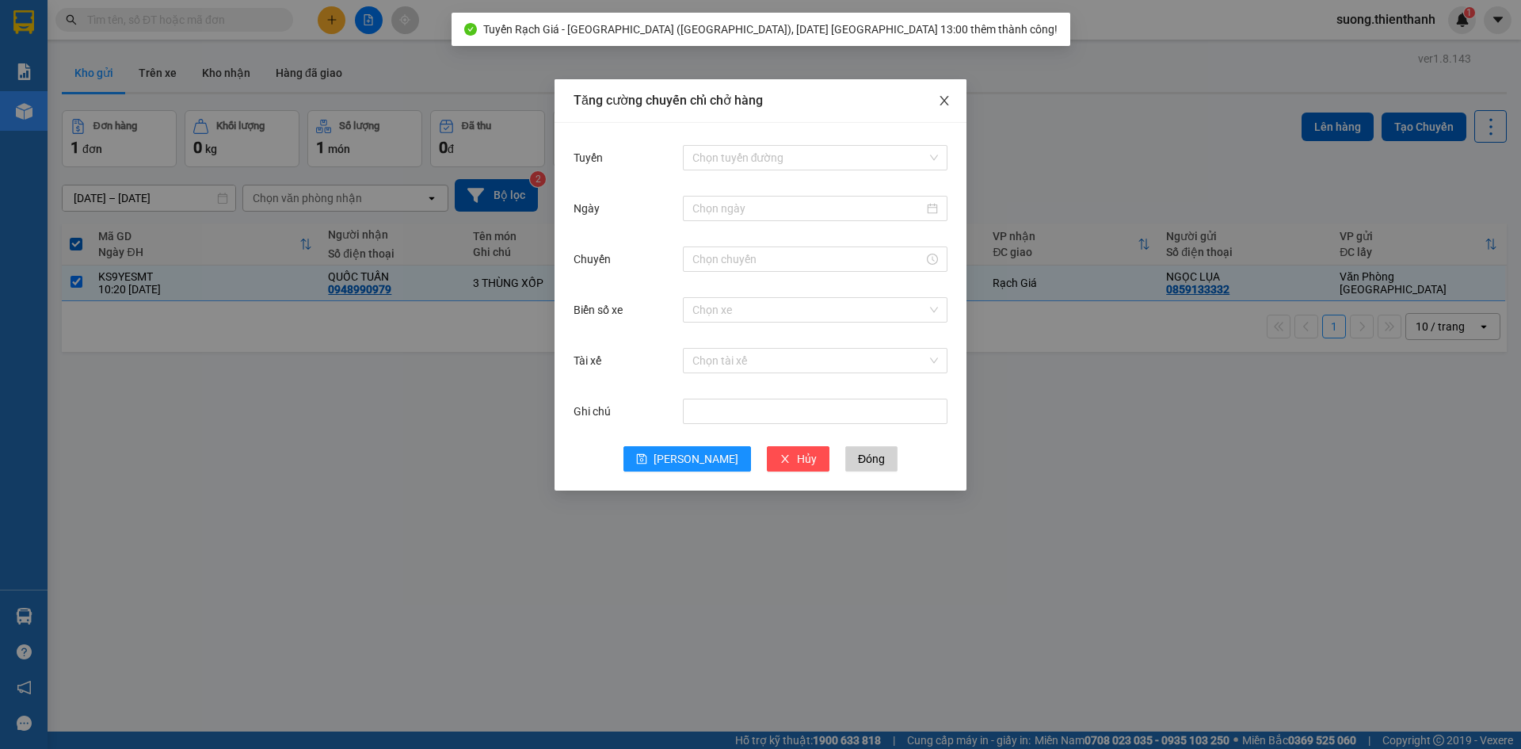
click at [948, 98] on icon "close" at bounding box center [944, 101] width 9 height 10
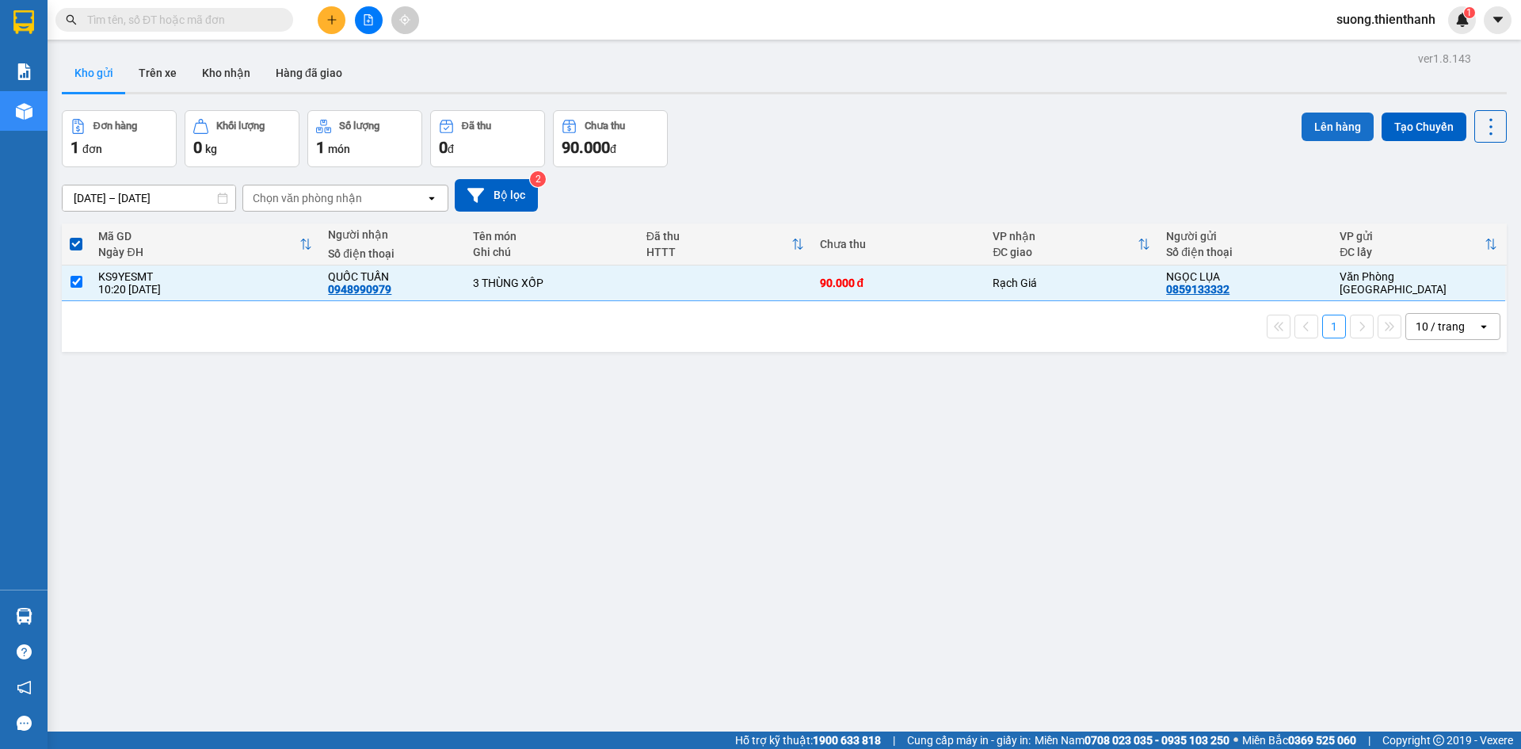
click at [1332, 126] on button "Lên hàng" at bounding box center [1338, 127] width 72 height 29
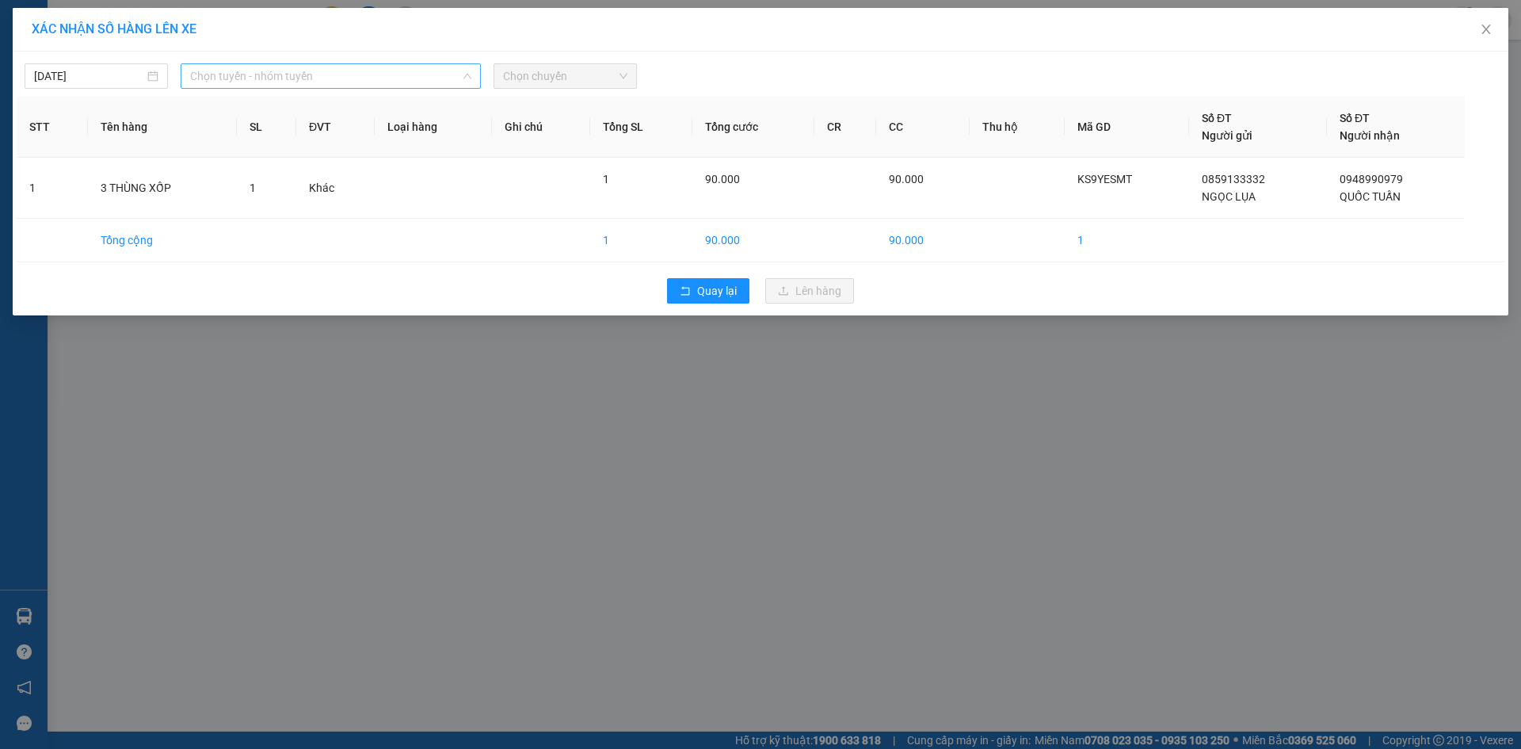
click at [237, 78] on span "Chọn tuyến - nhóm tuyến" at bounding box center [330, 76] width 281 height 24
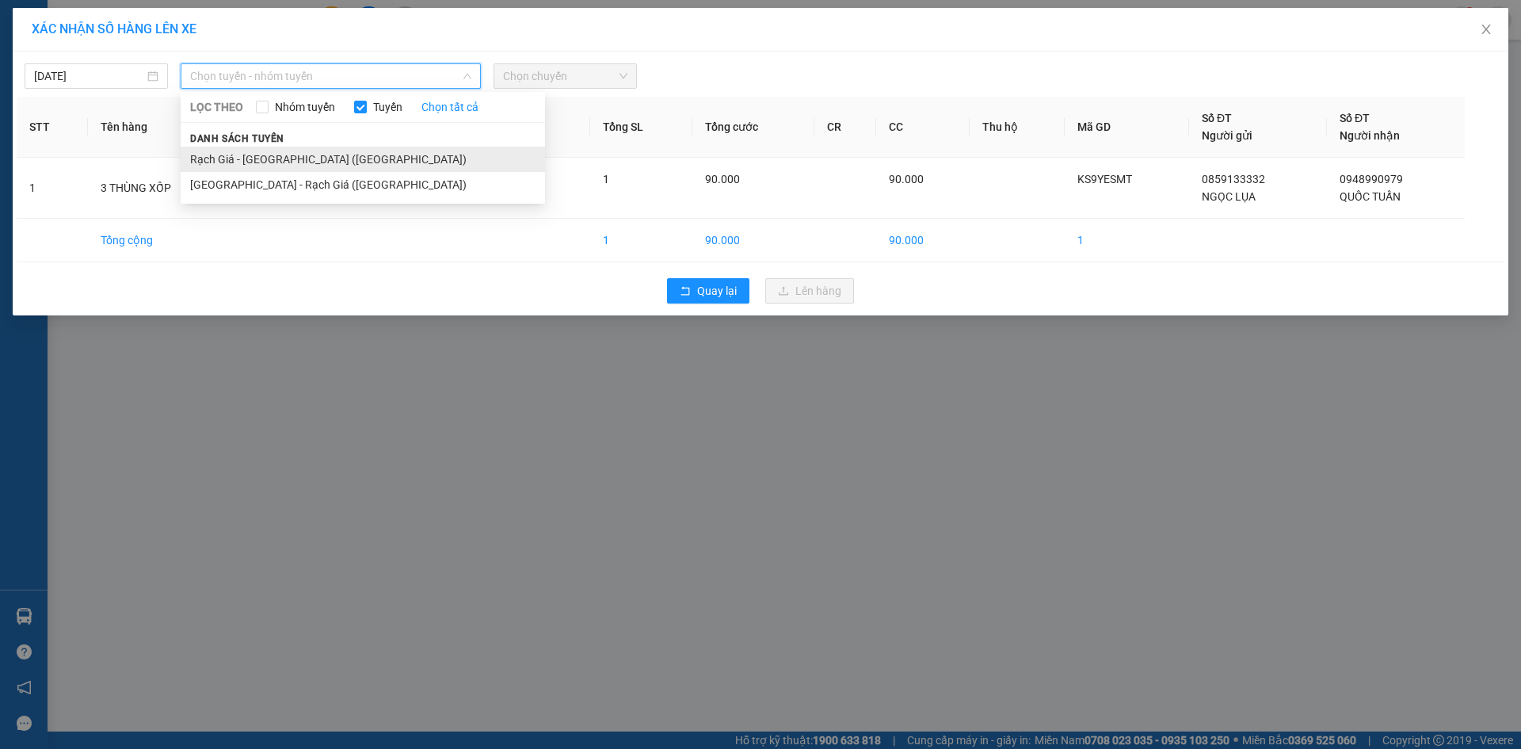
click at [231, 152] on li "Rạch Giá - [GEOGRAPHIC_DATA] ([GEOGRAPHIC_DATA])" at bounding box center [363, 159] width 364 height 25
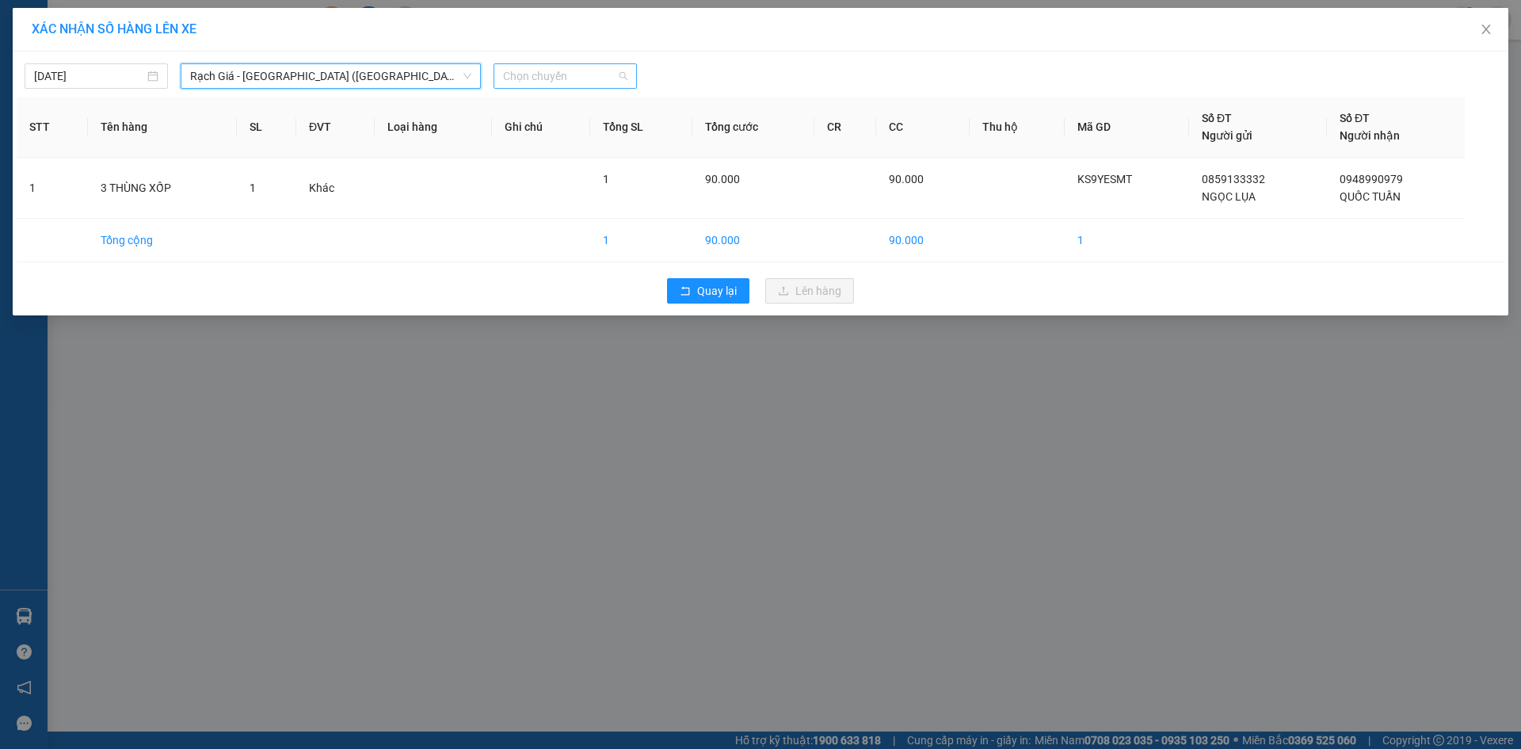
click at [536, 75] on span "Chọn chuyến" at bounding box center [565, 76] width 124 height 24
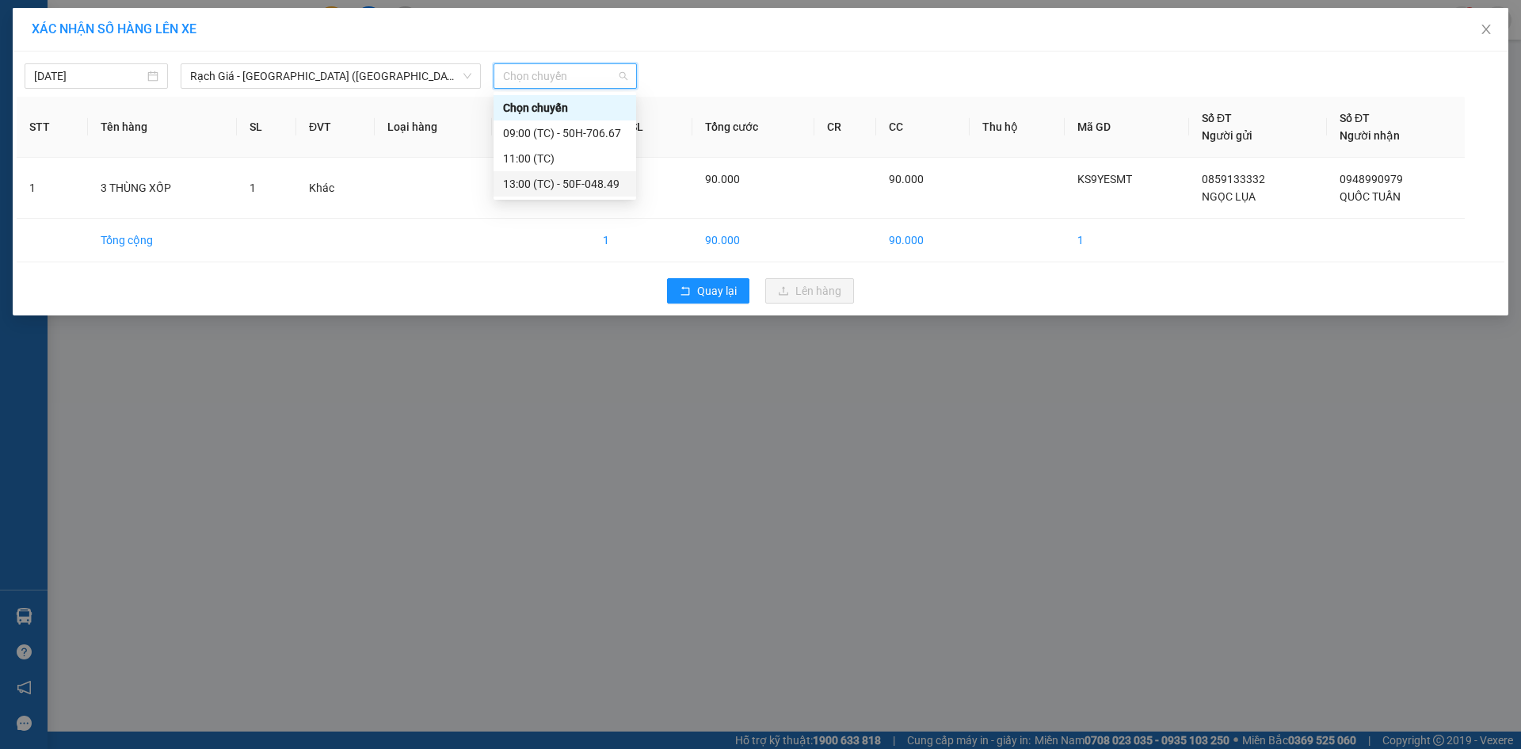
click at [572, 189] on div "13:00 (TC) - 50F-048.49" at bounding box center [565, 183] width 124 height 17
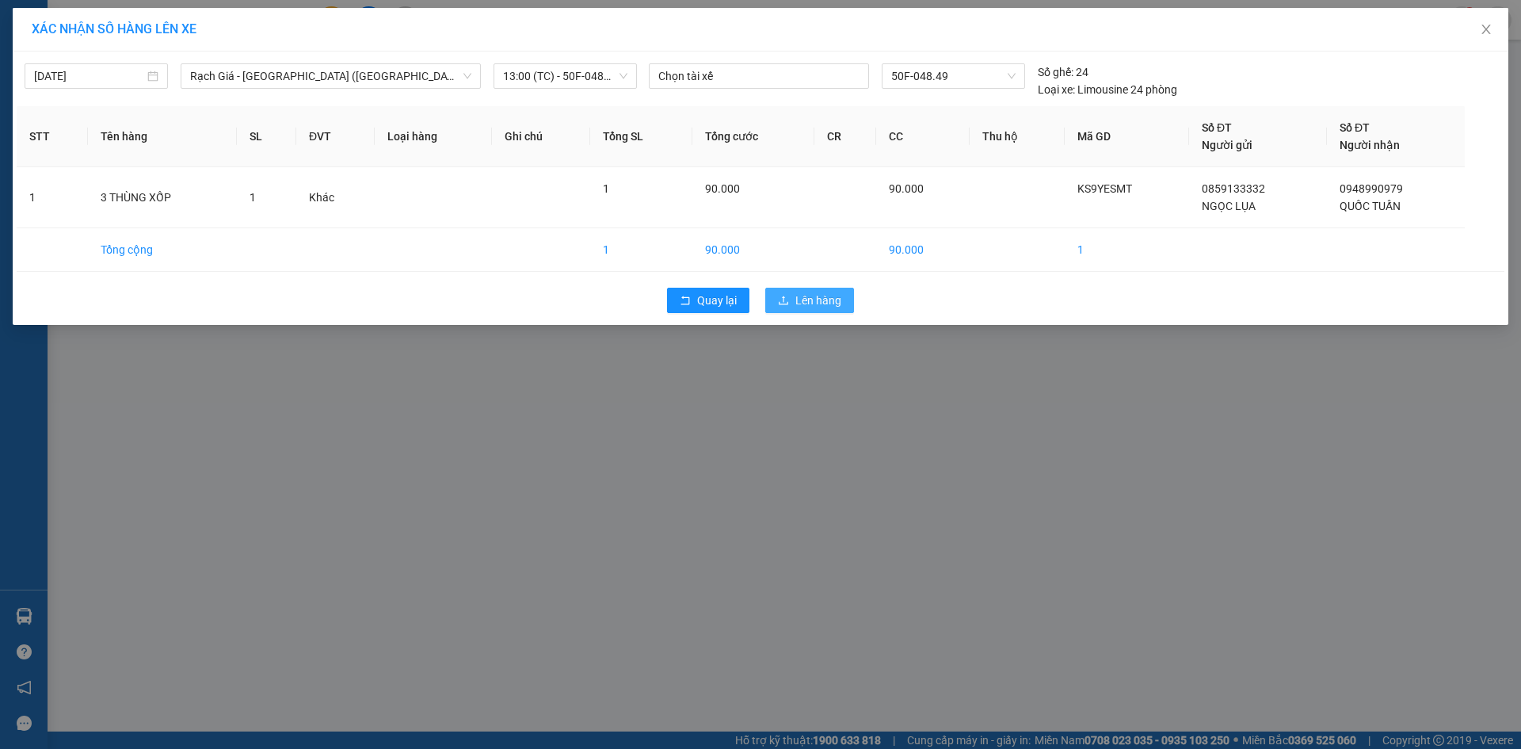
click at [797, 297] on span "Lên hàng" at bounding box center [818, 300] width 46 height 17
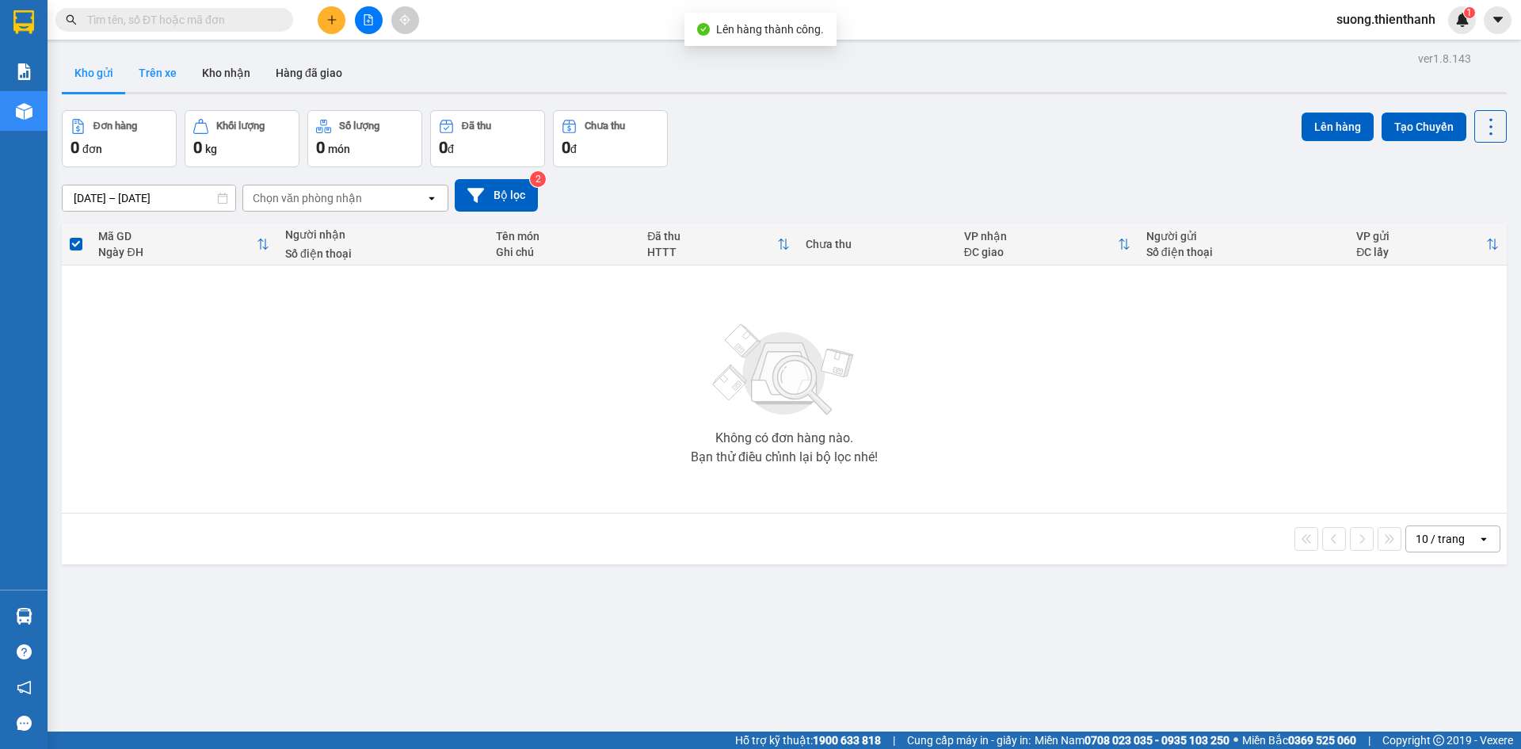
click at [166, 74] on button "Trên xe" at bounding box center [157, 73] width 63 height 38
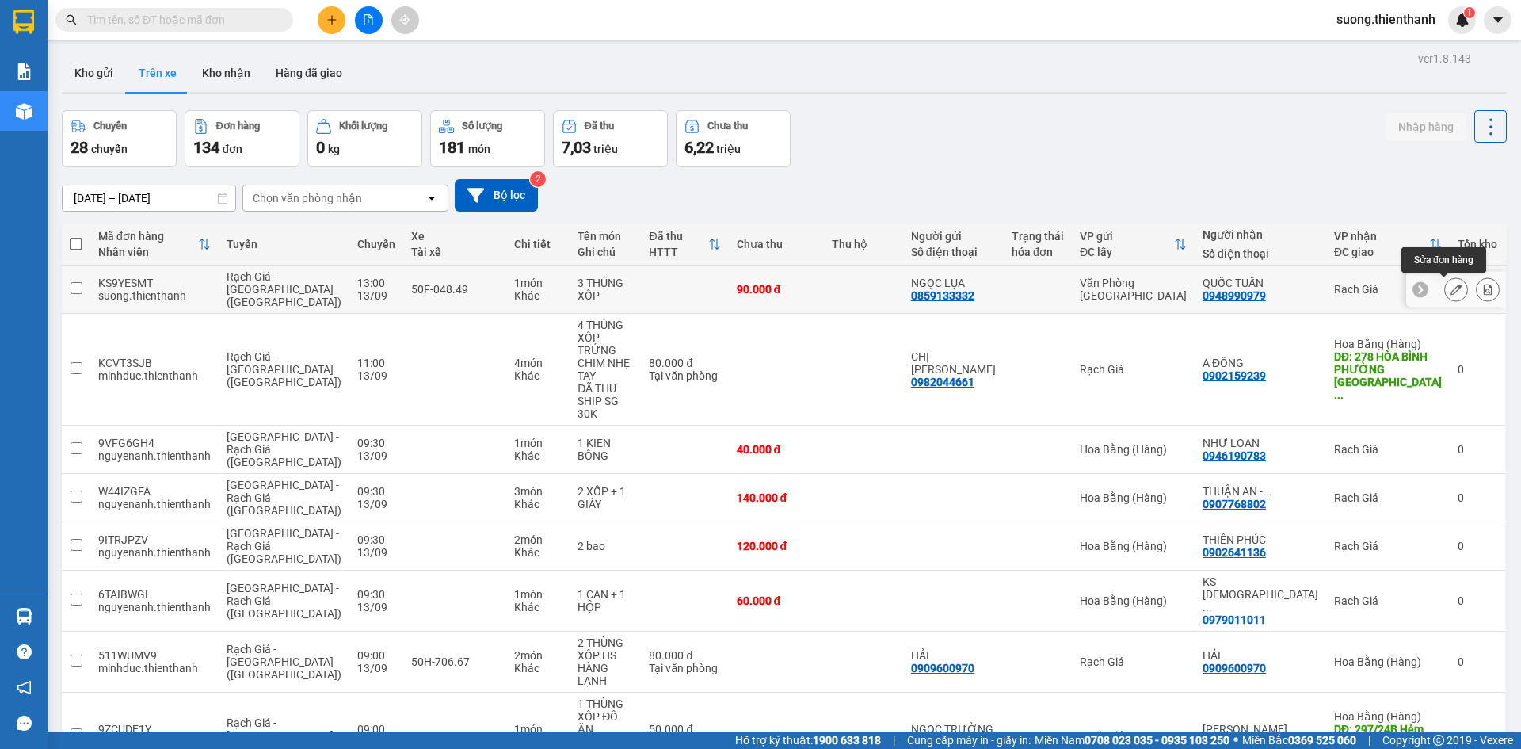
click at [1451, 286] on icon at bounding box center [1456, 289] width 11 height 11
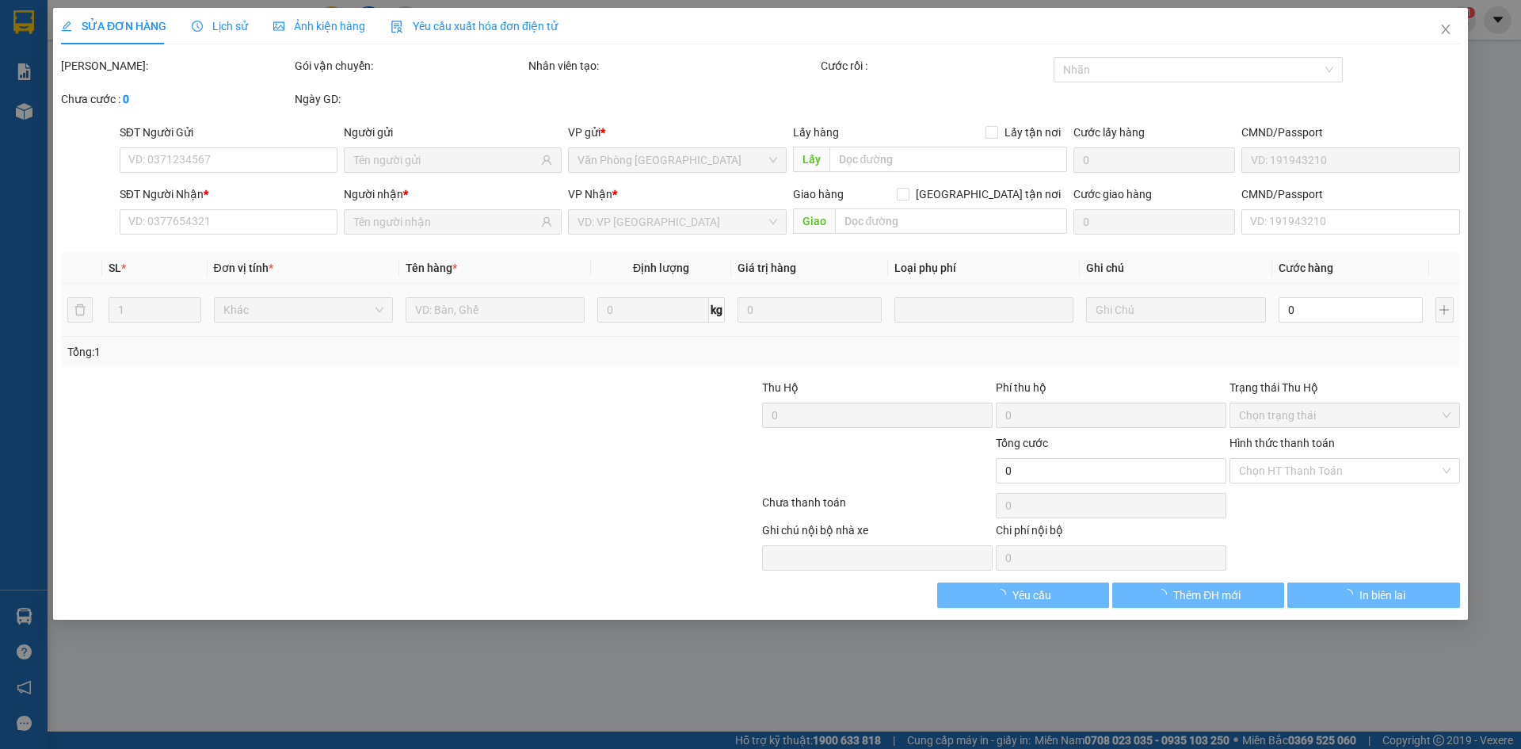
type input "0859133332"
type input "0948990979"
type input "90.000"
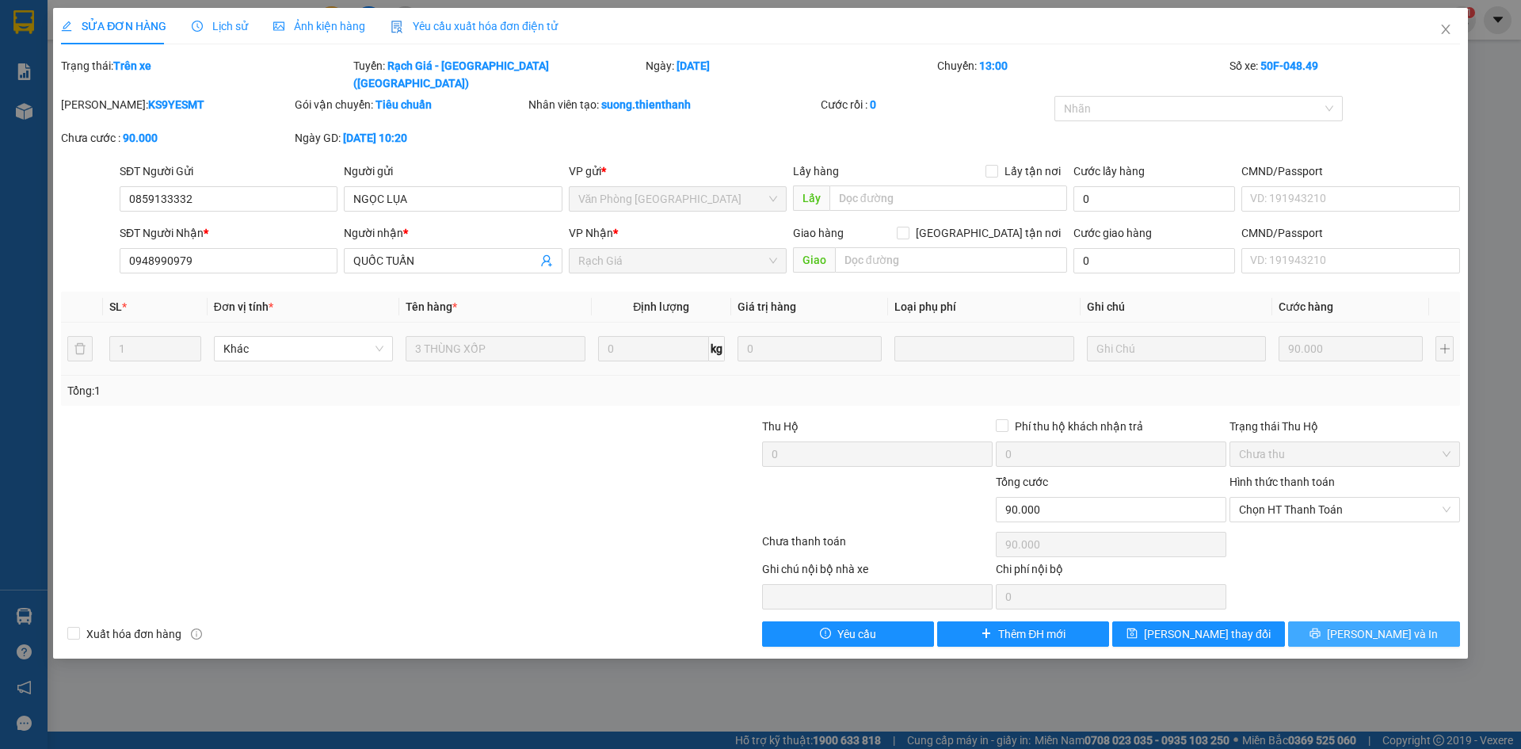
click at [1372, 625] on span "[PERSON_NAME] và In" at bounding box center [1382, 633] width 111 height 17
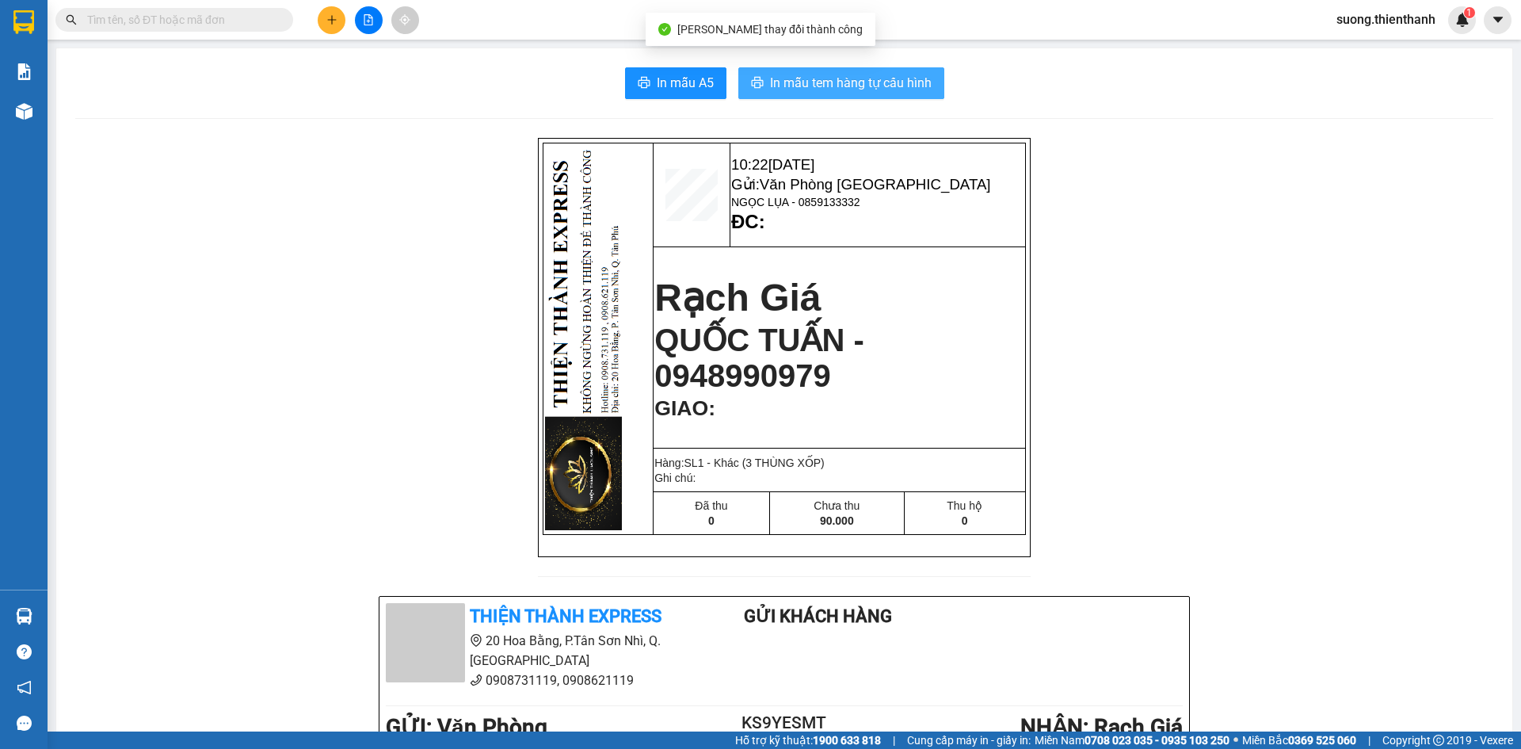
click at [773, 88] on span "In mẫu tem hàng tự cấu hình" at bounding box center [851, 83] width 162 height 20
click at [805, 77] on span "In mẫu tem hàng tự cấu hình" at bounding box center [851, 83] width 162 height 20
click at [905, 78] on span "In mẫu tem hàng tự cấu hình" at bounding box center [851, 83] width 162 height 20
click at [825, 76] on span "In mẫu tem hàng tự cấu hình" at bounding box center [851, 83] width 162 height 20
click at [843, 82] on span "In mẫu tem hàng tự cấu hình" at bounding box center [851, 83] width 162 height 20
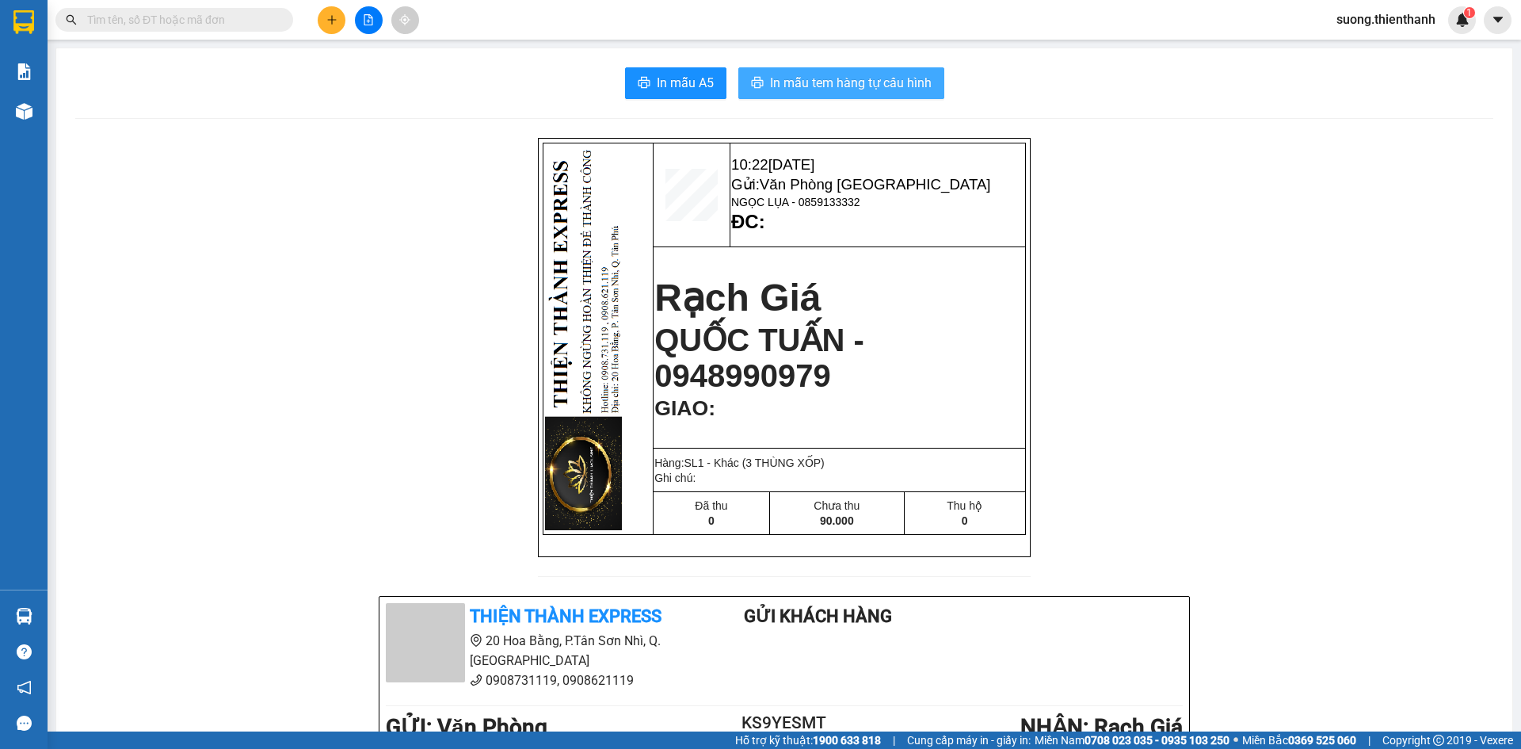
click at [833, 74] on span "In mẫu tem hàng tự cấu hình" at bounding box center [851, 83] width 162 height 20
click at [842, 92] on span "In mẫu tem hàng tự cấu hình" at bounding box center [851, 83] width 162 height 20
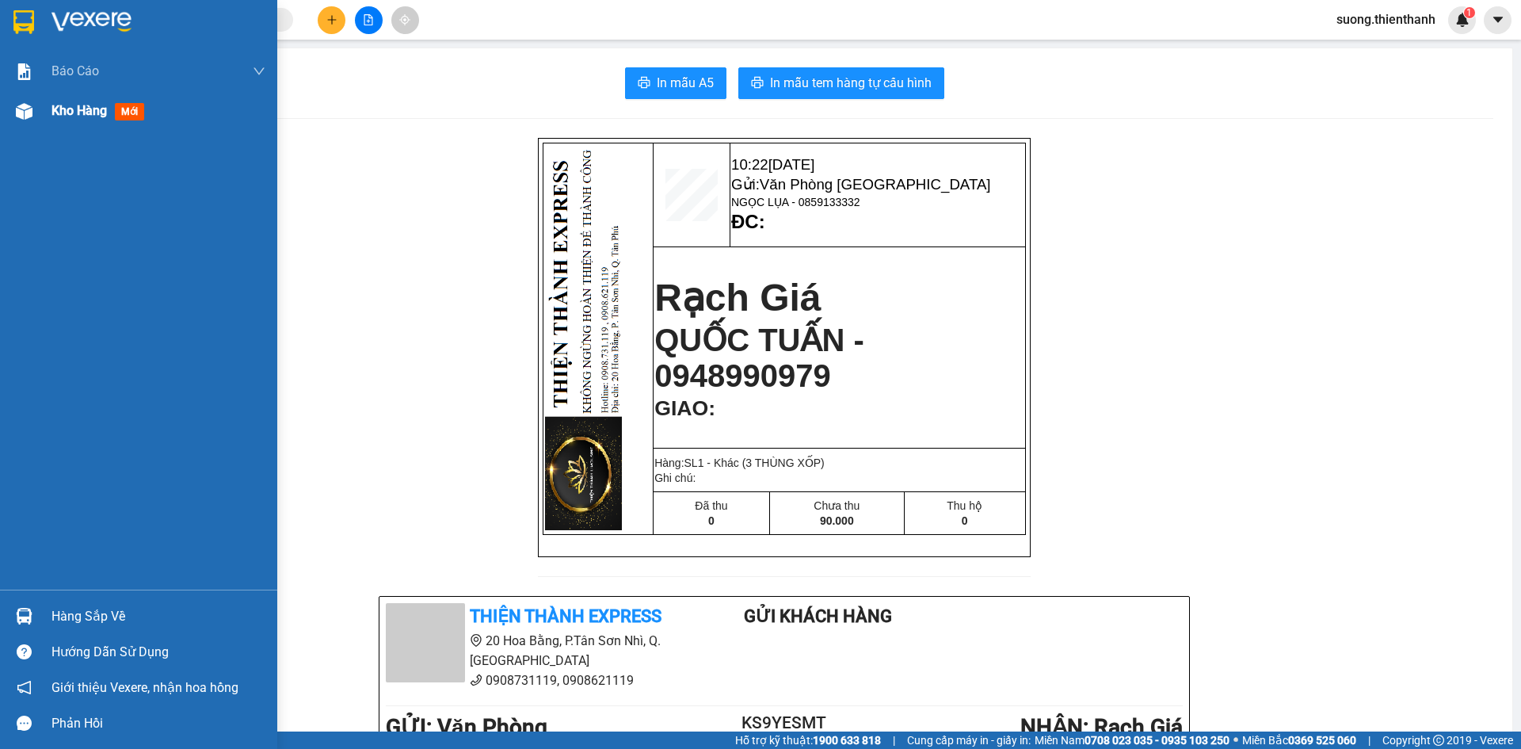
click at [20, 106] on img at bounding box center [24, 111] width 17 height 17
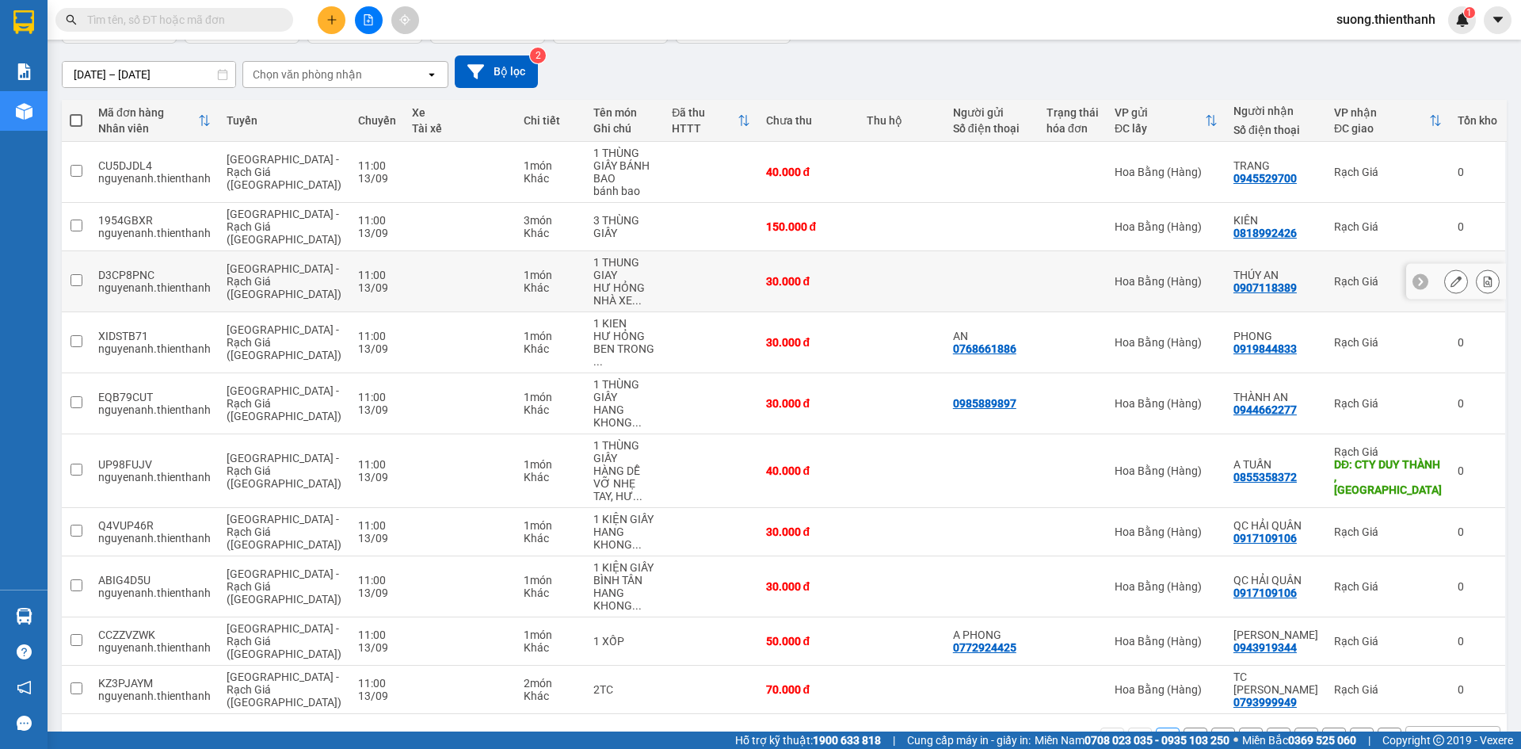
scroll to position [146, 0]
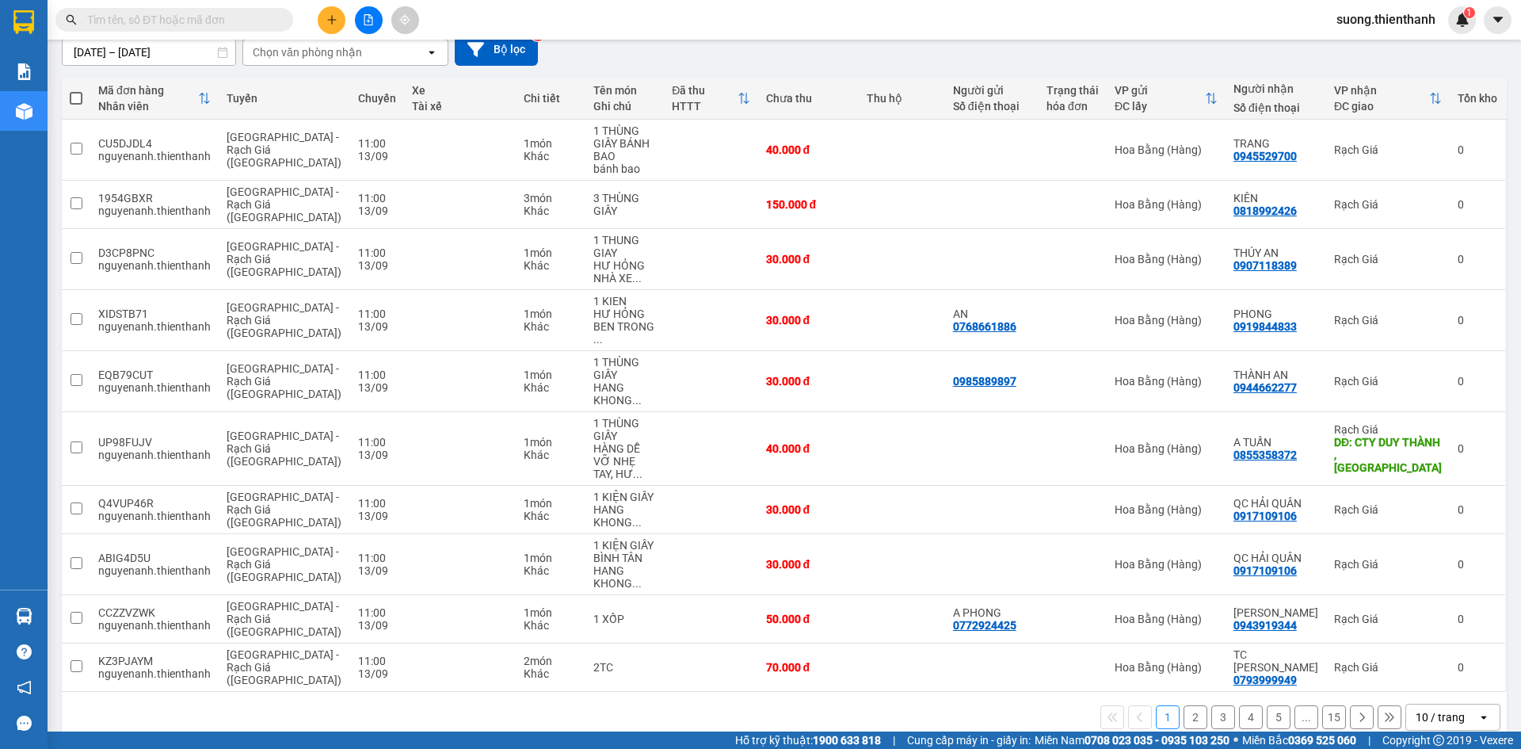
click at [1160, 705] on button "1" at bounding box center [1168, 717] width 24 height 24
click at [1184, 705] on button "2" at bounding box center [1196, 717] width 24 height 24
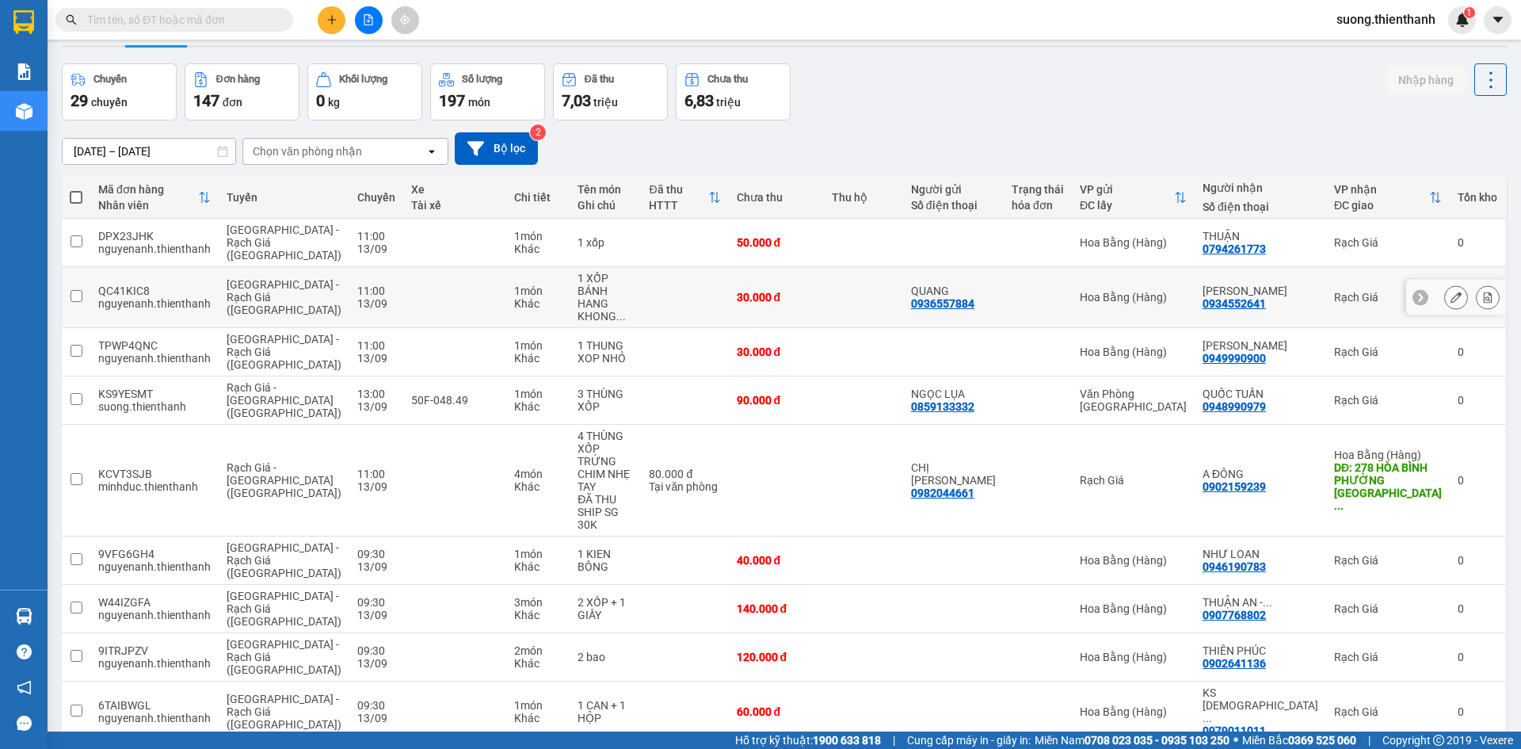
scroll to position [0, 0]
